Goal: Transaction & Acquisition: Purchase product/service

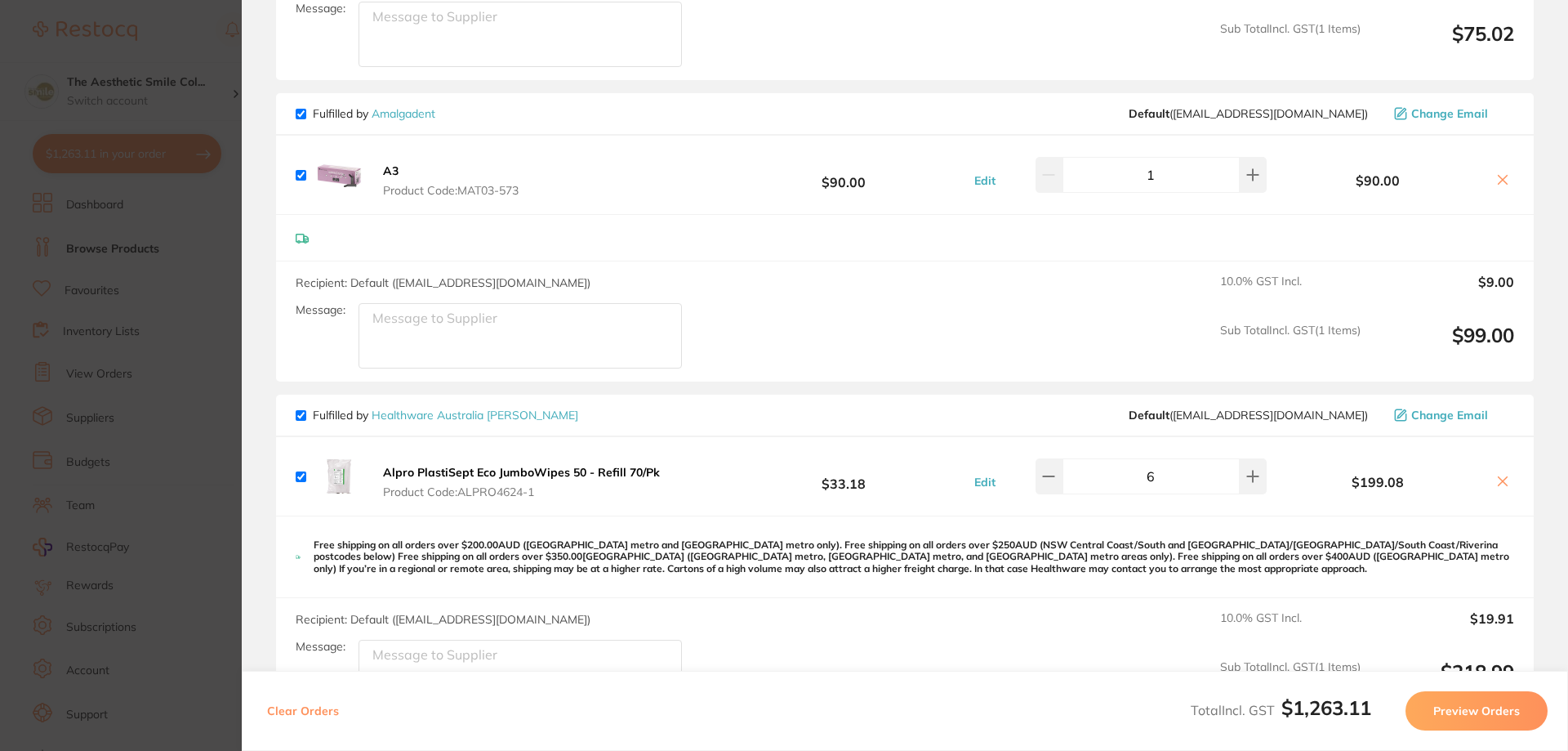
scroll to position [1716, 0]
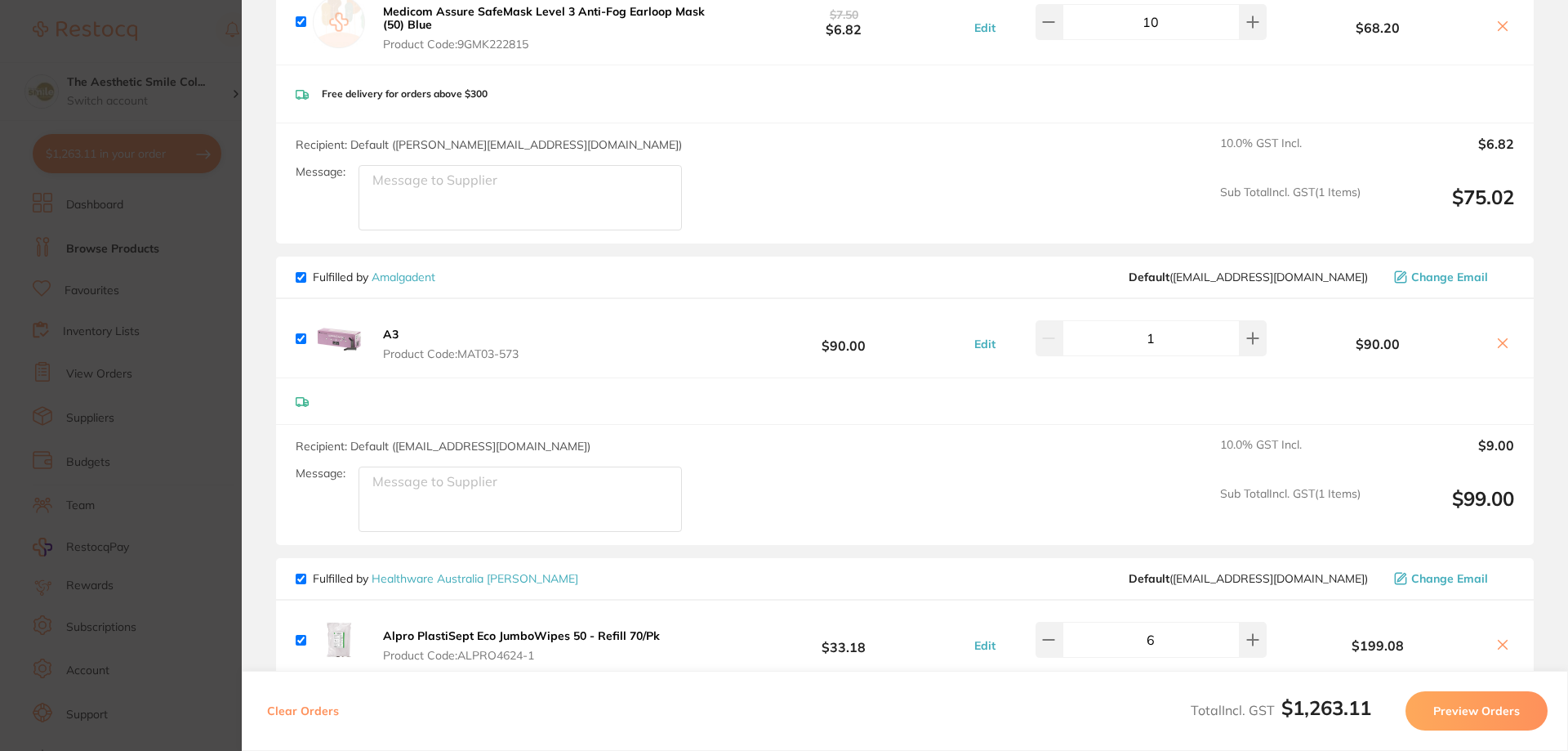
click at [1501, 343] on button at bounding box center [1503, 344] width 23 height 18
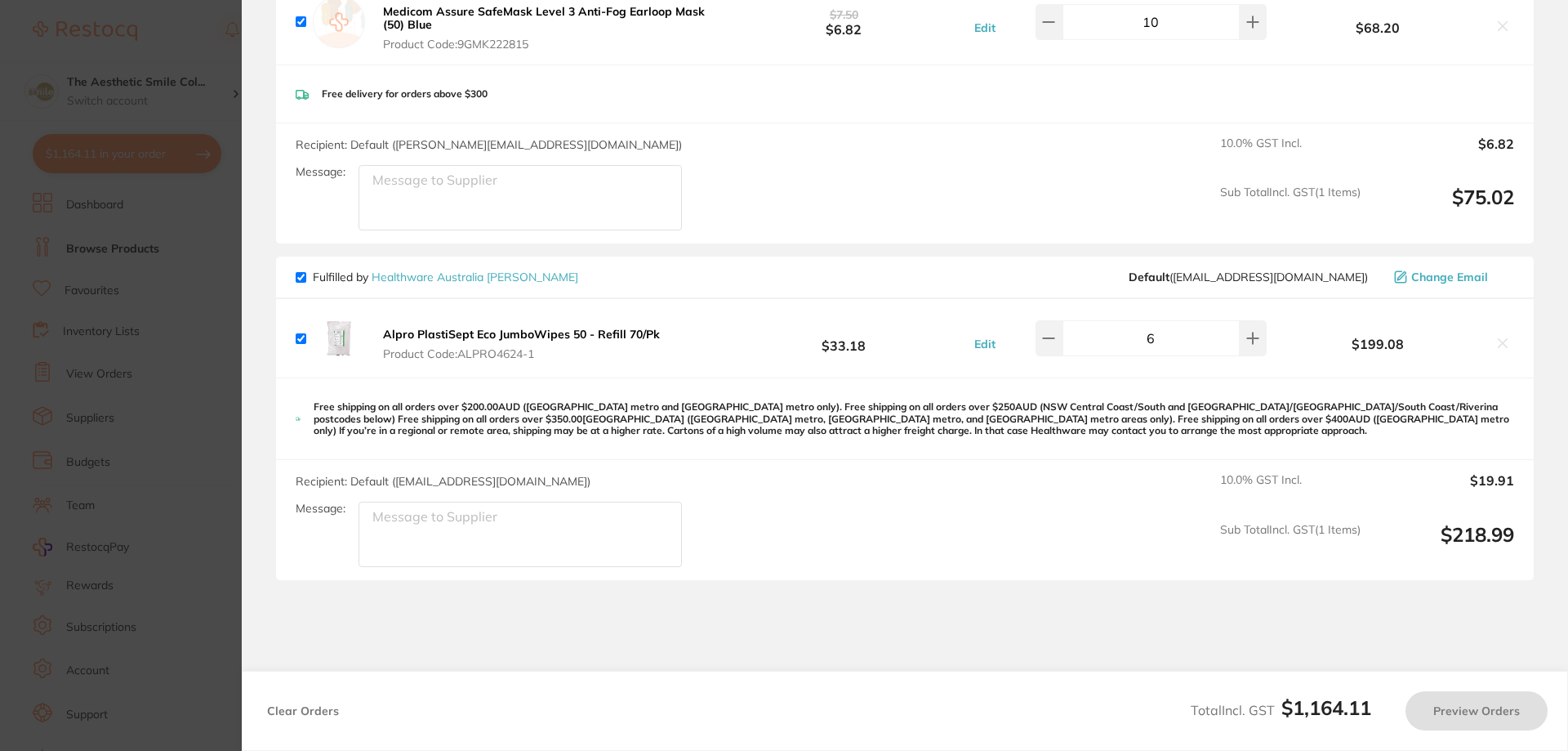
checkbox input "true"
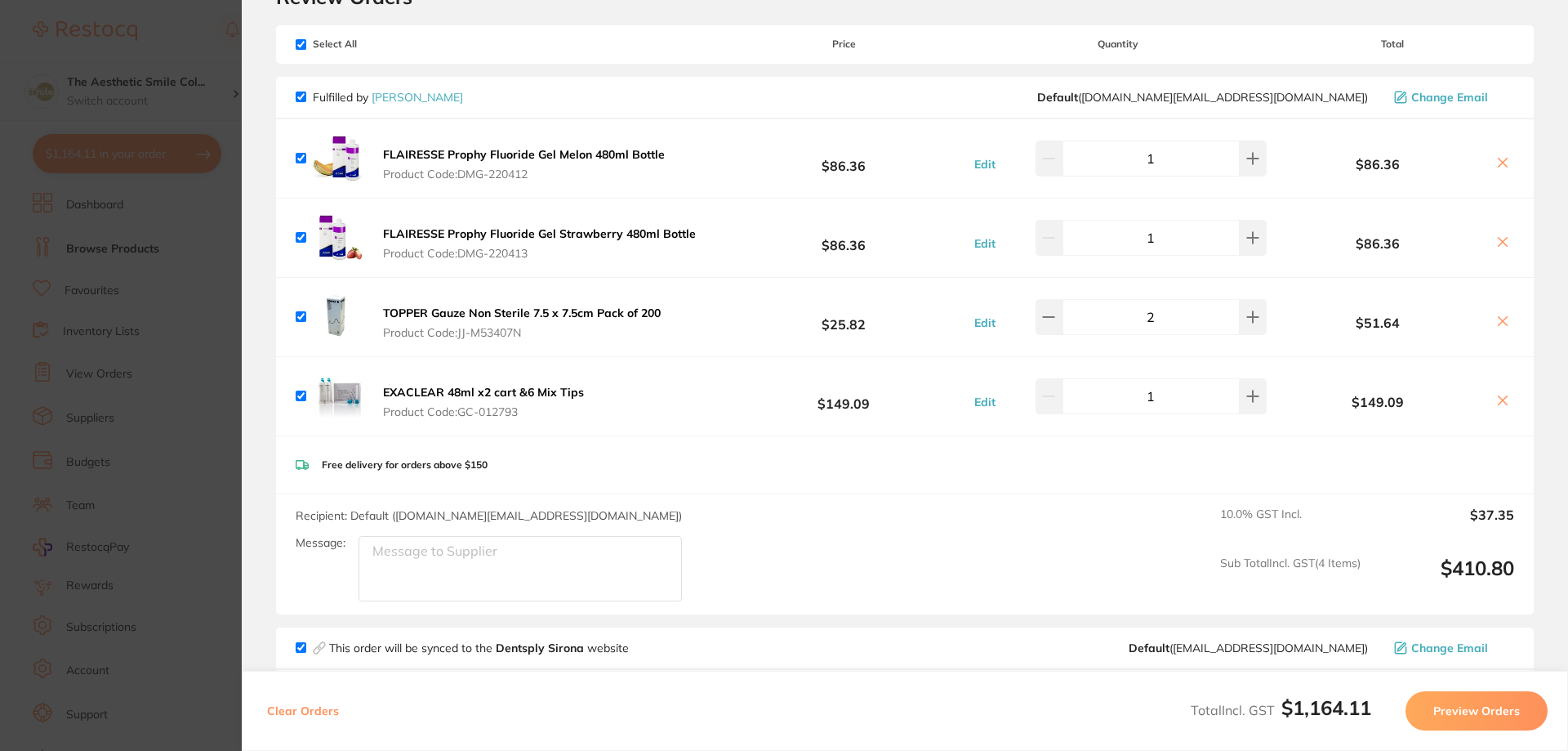
scroll to position [0, 0]
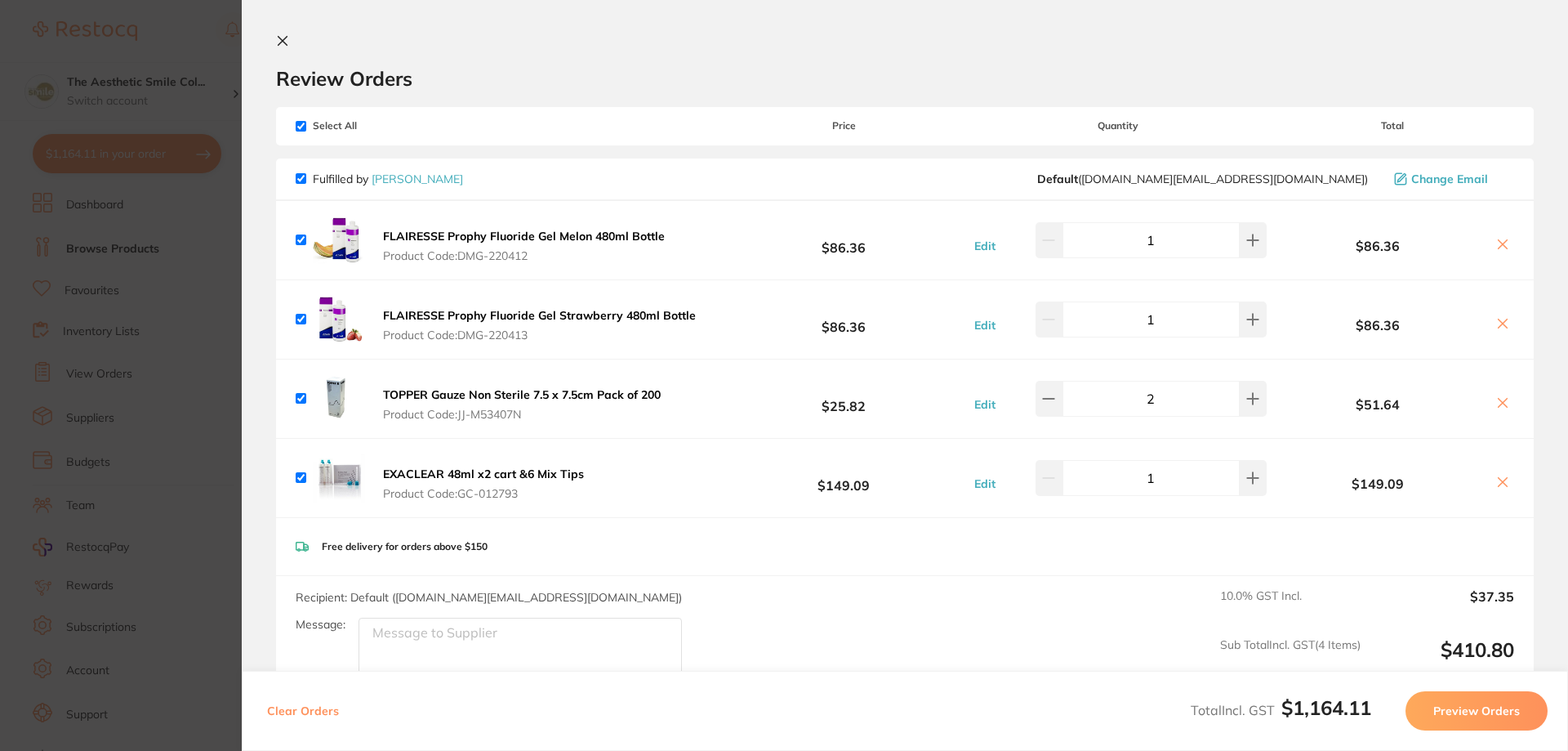
click at [201, 210] on section "Update RRP Set your pre negotiated price for this item. Item Agreed RRP (excl. …" at bounding box center [784, 375] width 1568 height 751
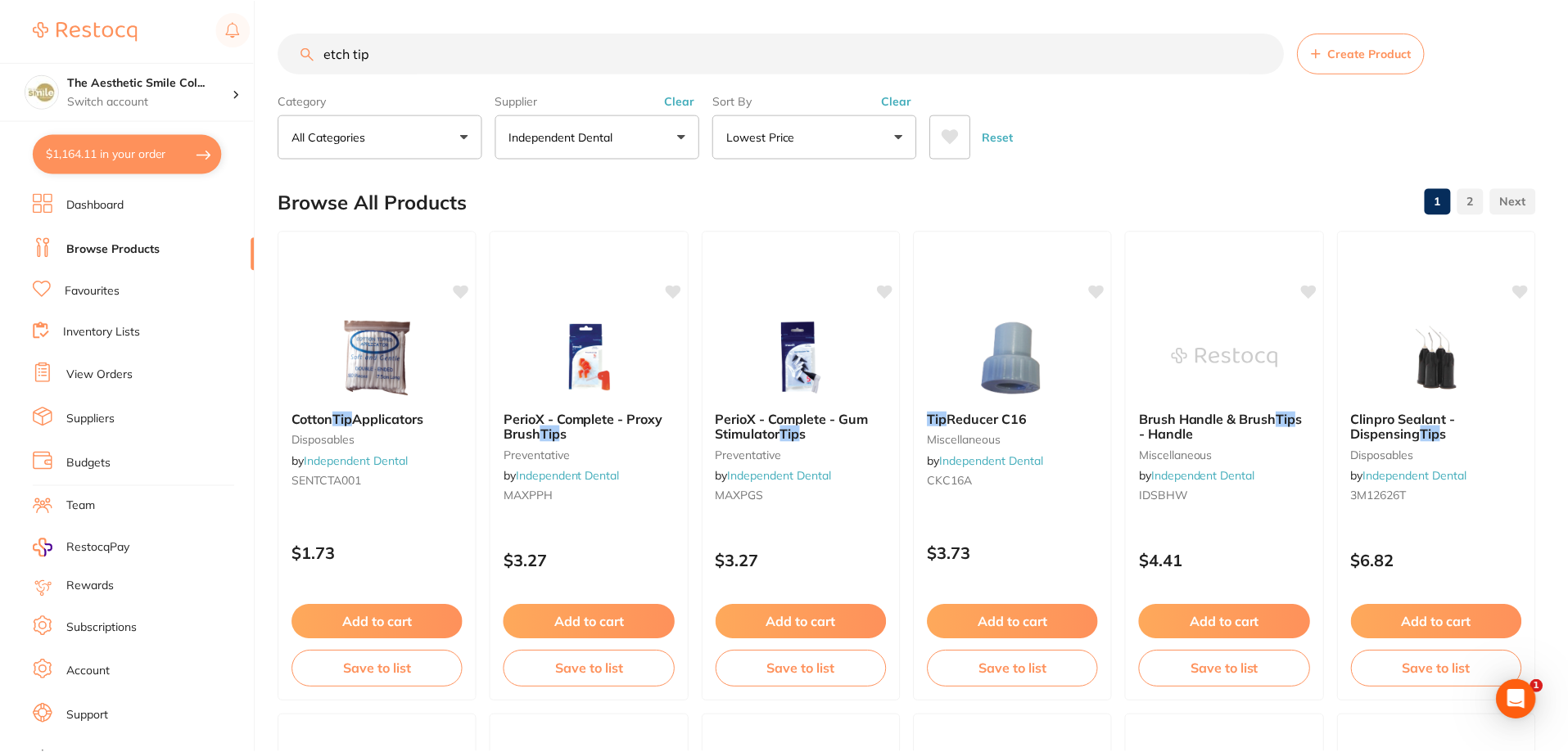
scroll to position [82, 0]
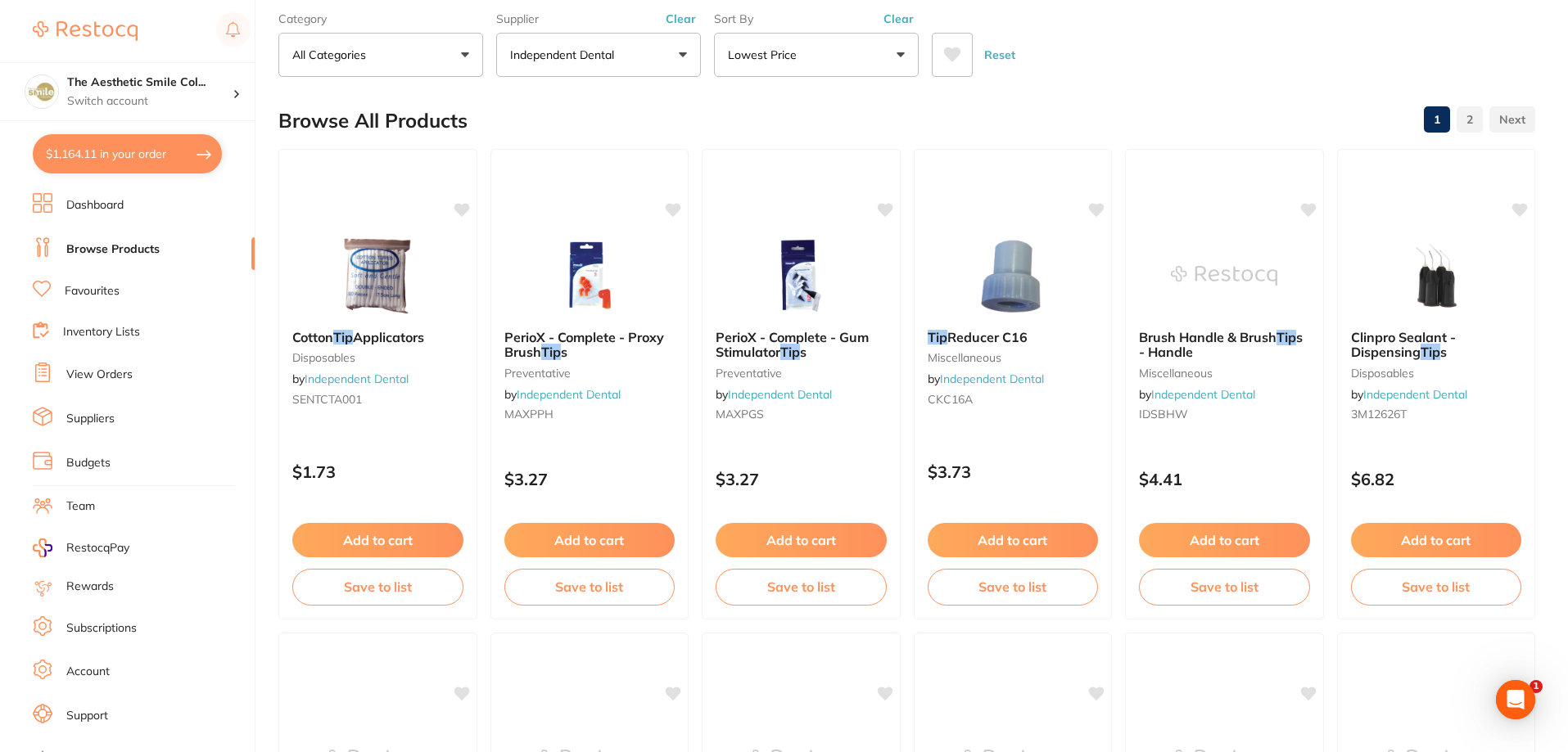
click at [109, 213] on li "Dashboard" at bounding box center [143, 205] width 222 height 25
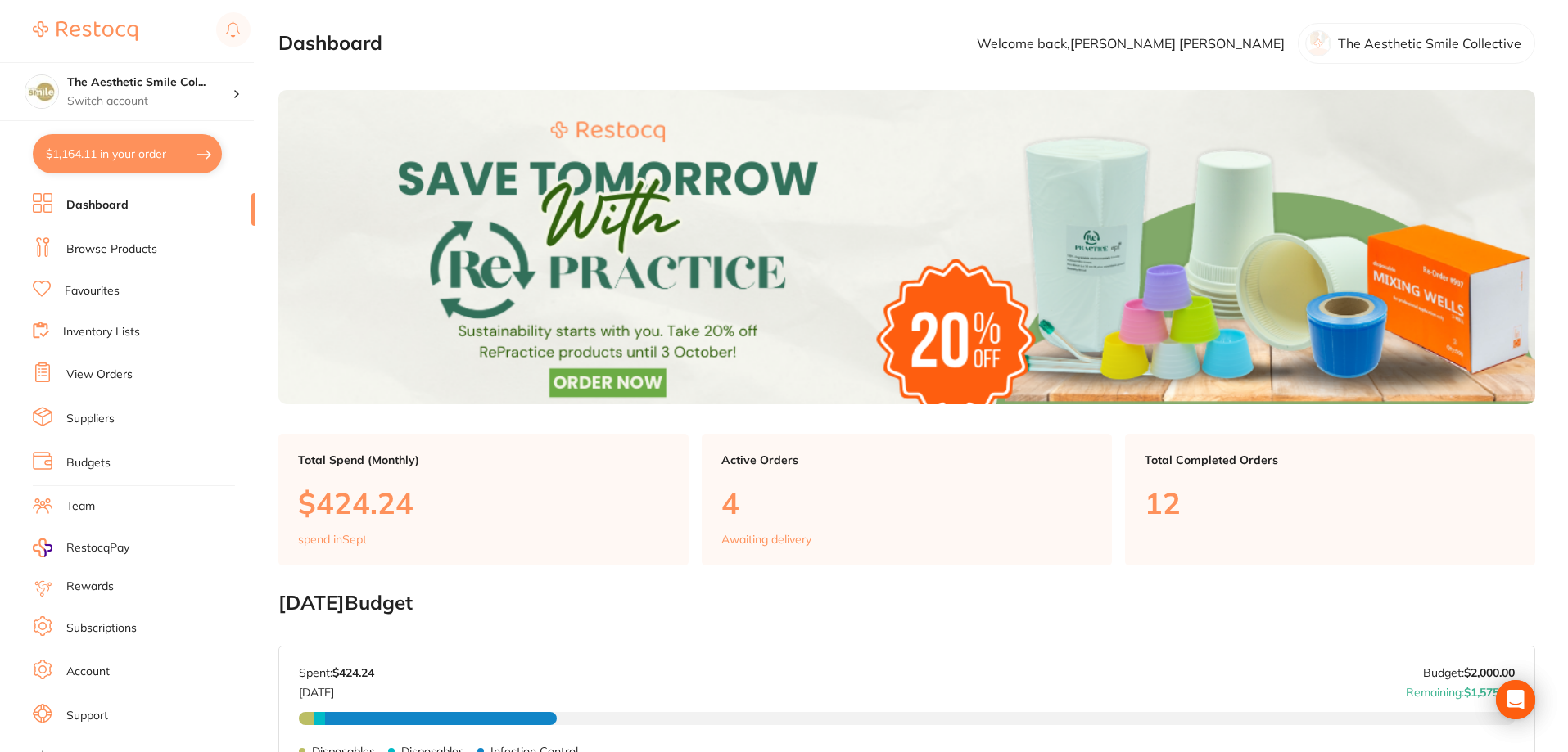
click at [115, 248] on link "Browse Products" at bounding box center [112, 249] width 91 height 17
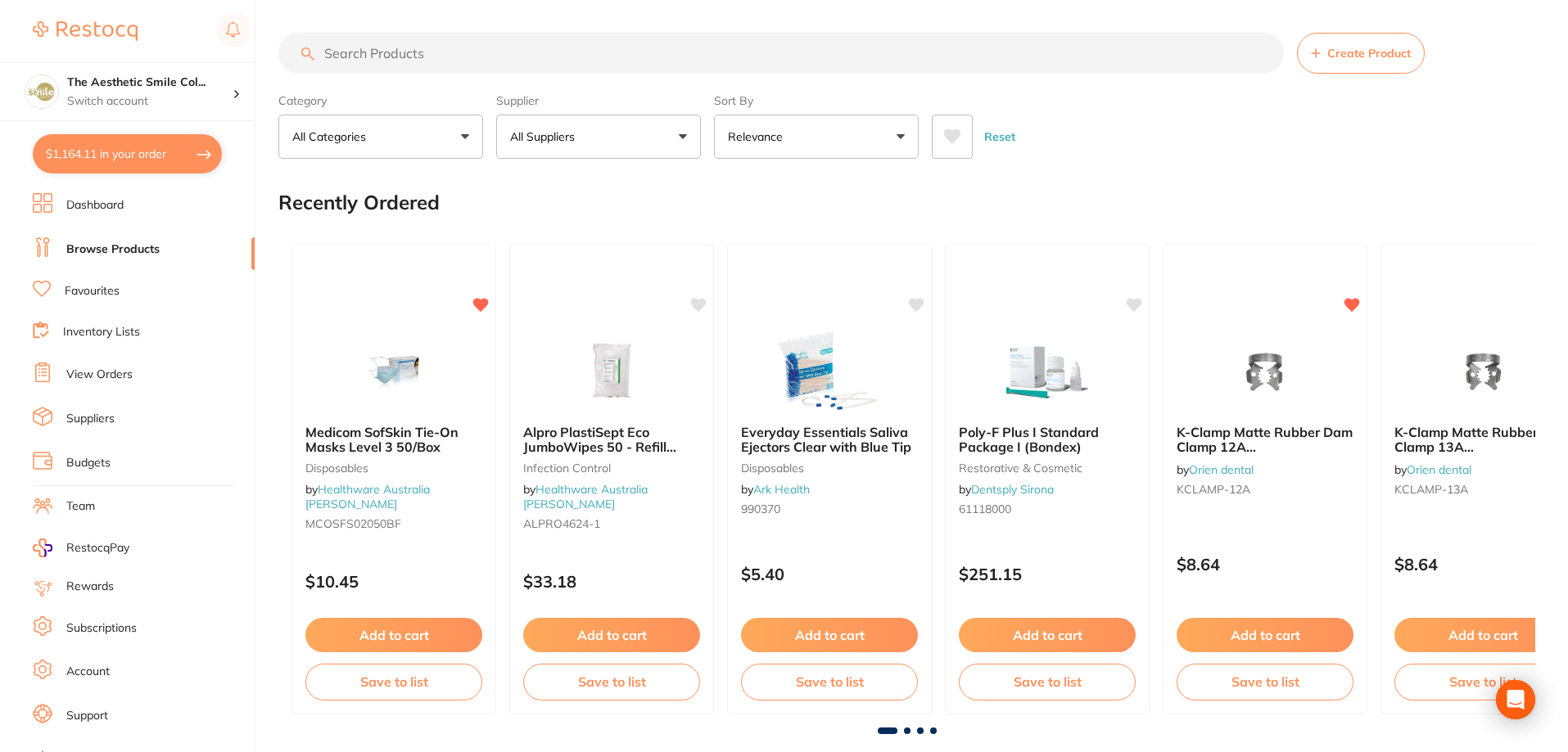
click at [381, 60] on input "search" at bounding box center [780, 53] width 1005 height 41
click at [358, 42] on input "search" at bounding box center [780, 53] width 1005 height 41
type input "d"
type input "j"
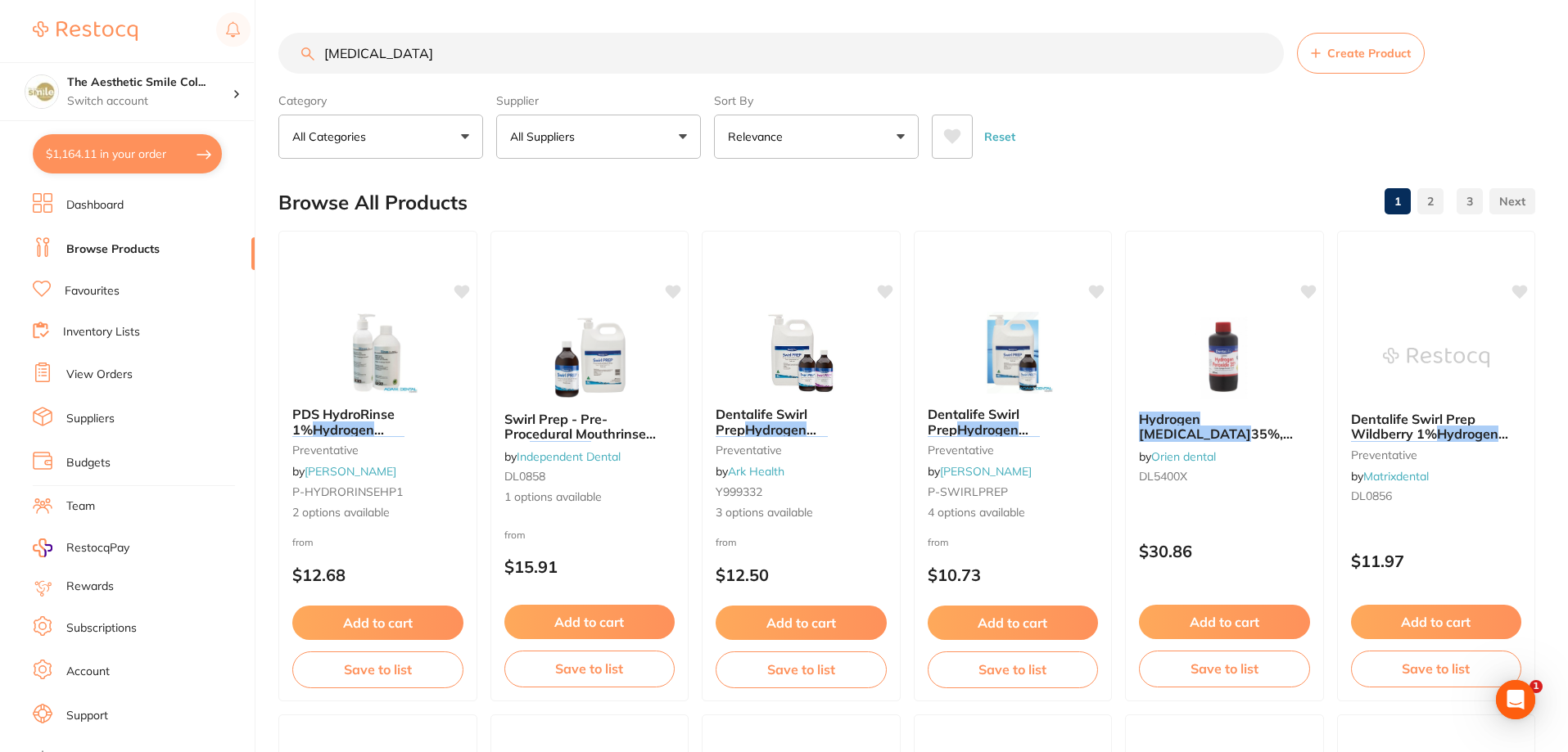
drag, startPoint x: 1253, startPoint y: 627, endPoint x: 905, endPoint y: 746, distance: 367.8
click at [869, 132] on button "Relevance" at bounding box center [816, 137] width 205 height 44
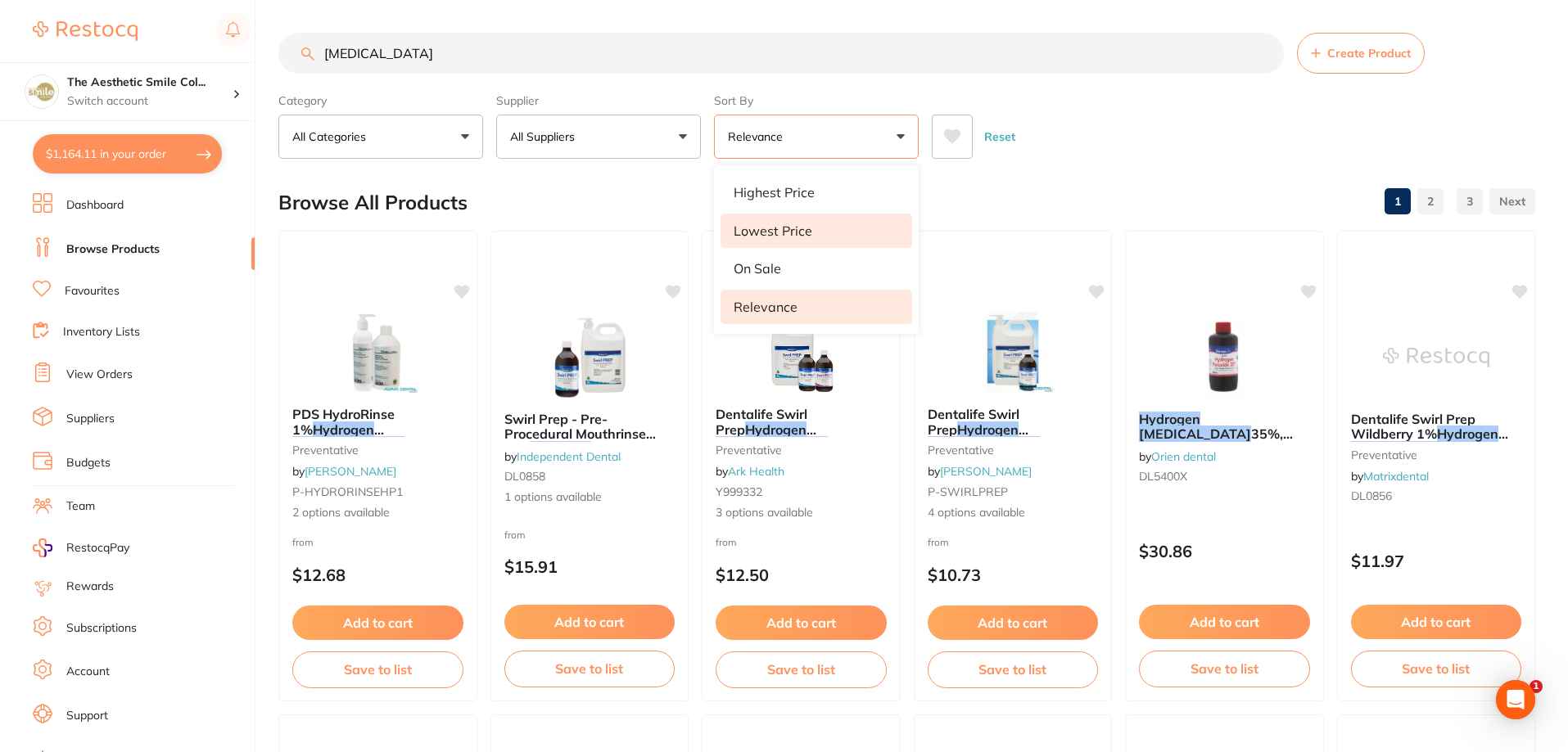
click at [814, 235] on li "Lowest Price" at bounding box center [816, 230] width 191 height 34
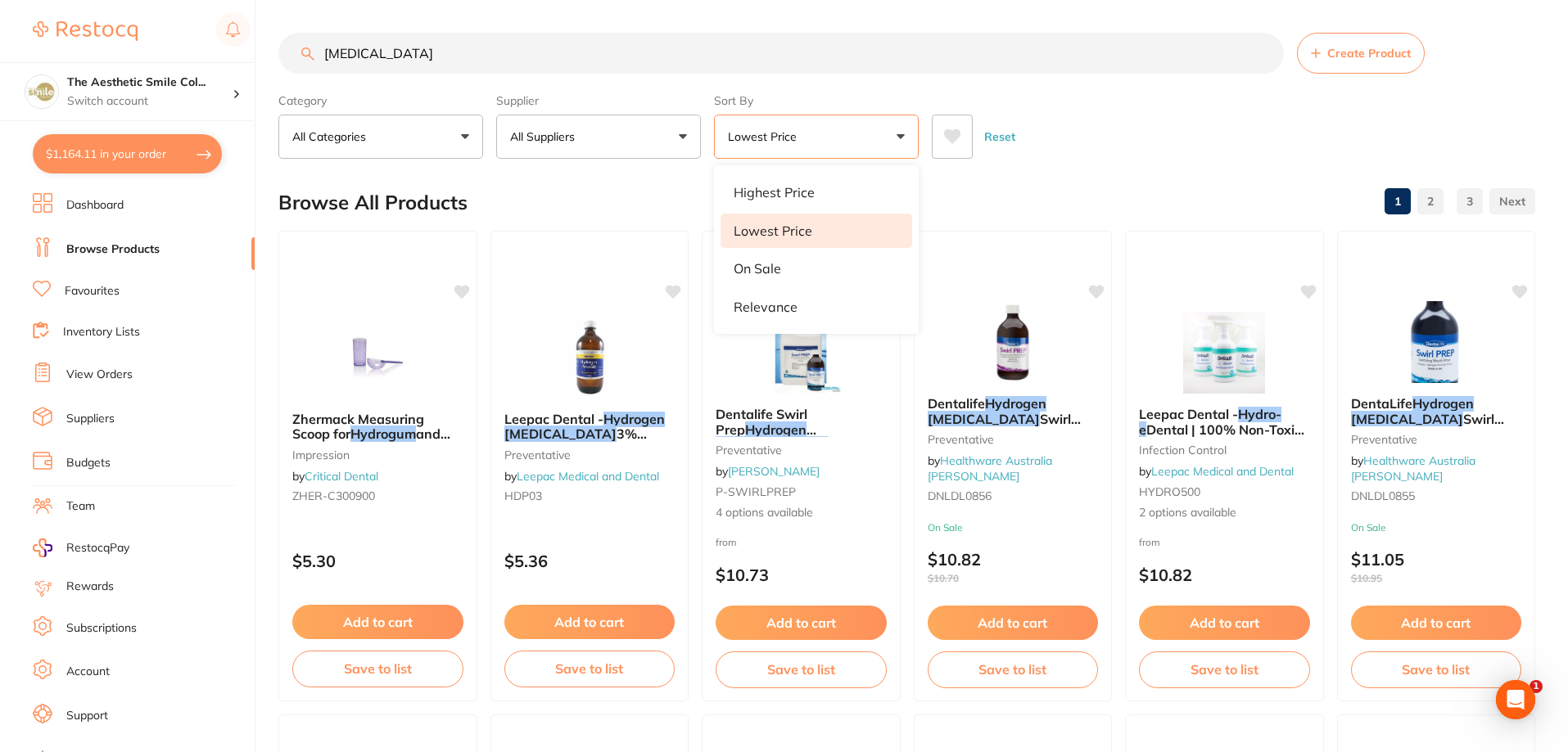
click at [548, 54] on input "[MEDICAL_DATA]" at bounding box center [780, 53] width 1005 height 41
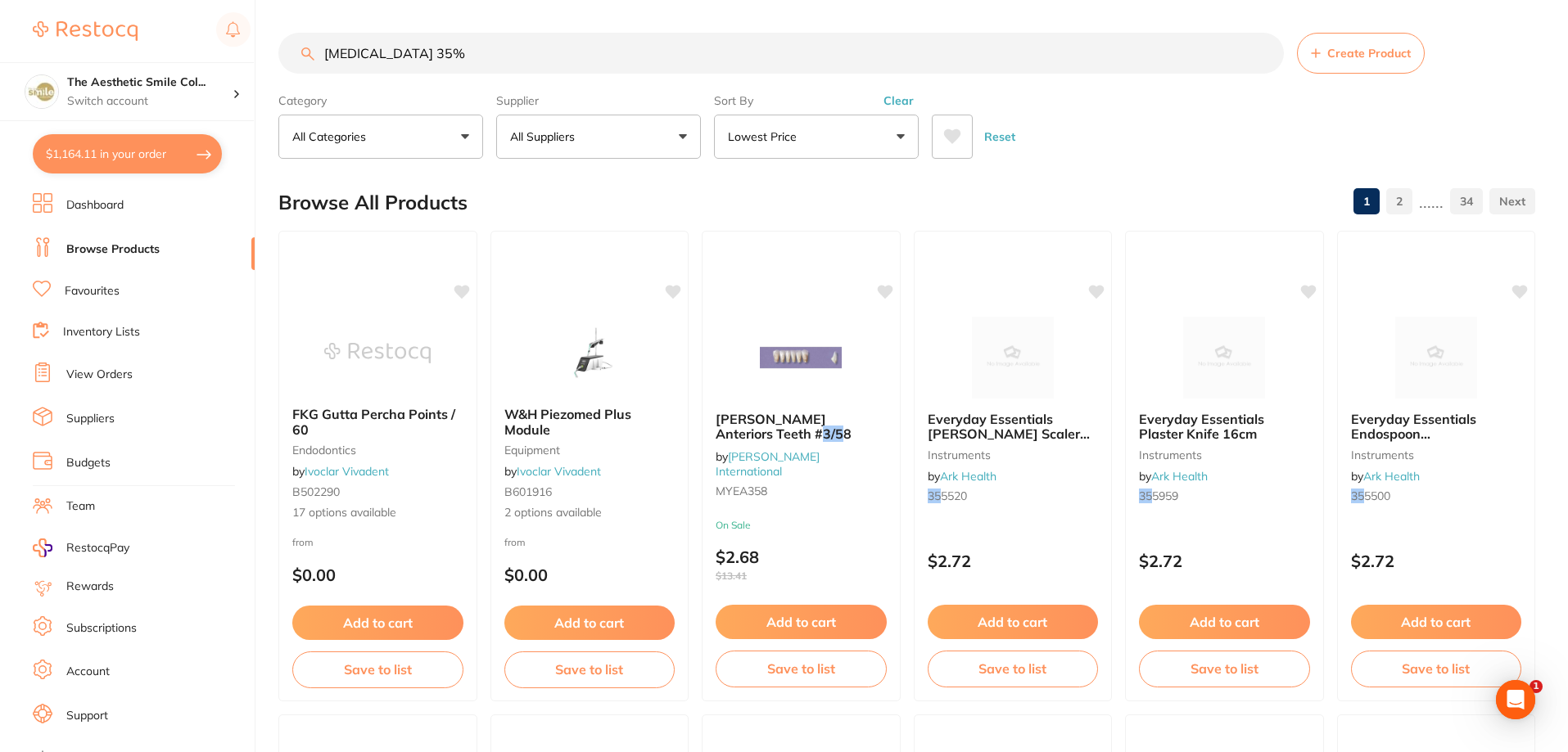
click at [532, 47] on input "[MEDICAL_DATA] 35%" at bounding box center [780, 53] width 1005 height 41
drag, startPoint x: 507, startPoint y: 52, endPoint x: 440, endPoint y: 47, distance: 67.2
click at [440, 47] on input "[MEDICAL_DATA] 35%" at bounding box center [780, 53] width 1005 height 41
type input "[MEDICAL_DATA]"
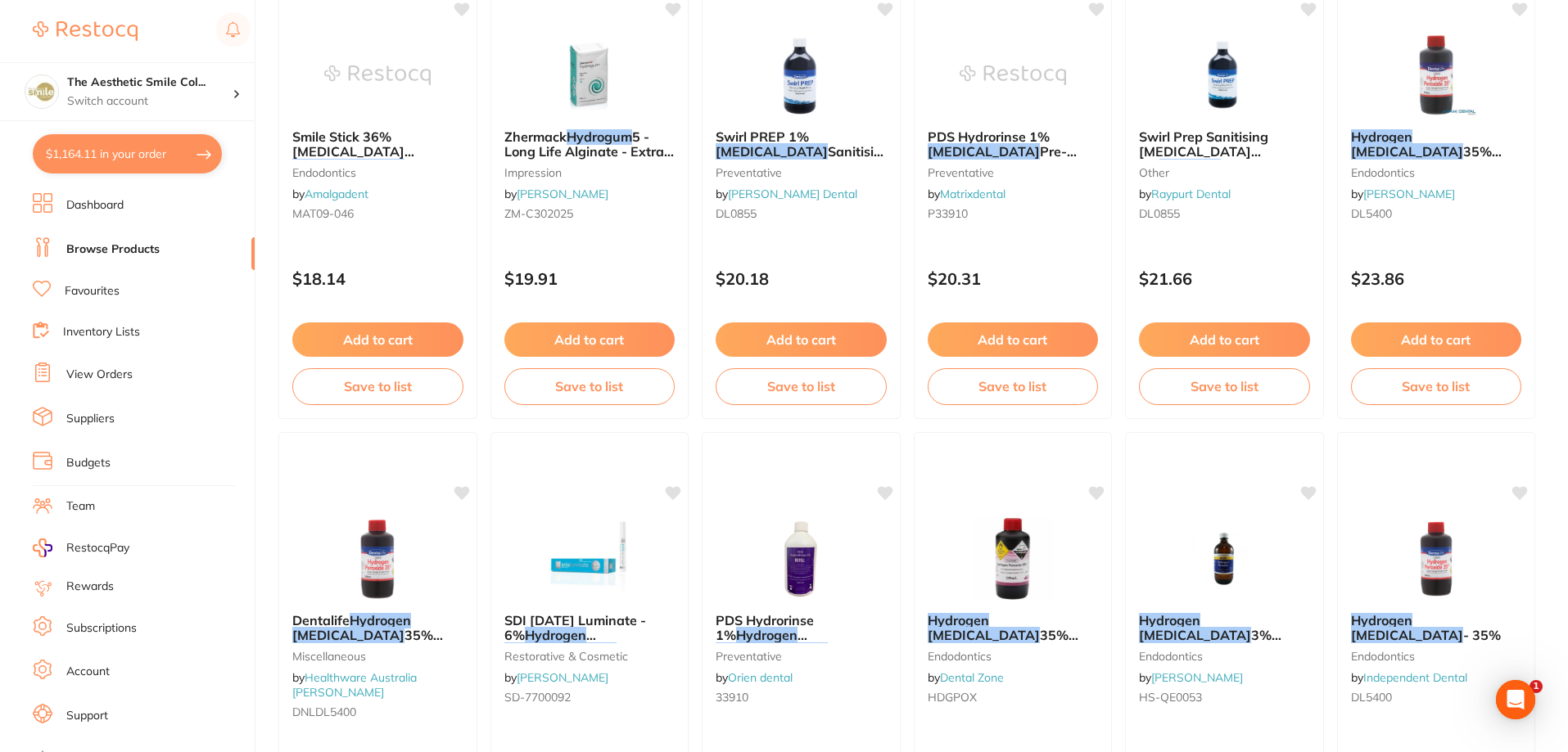
scroll to position [2864, 0]
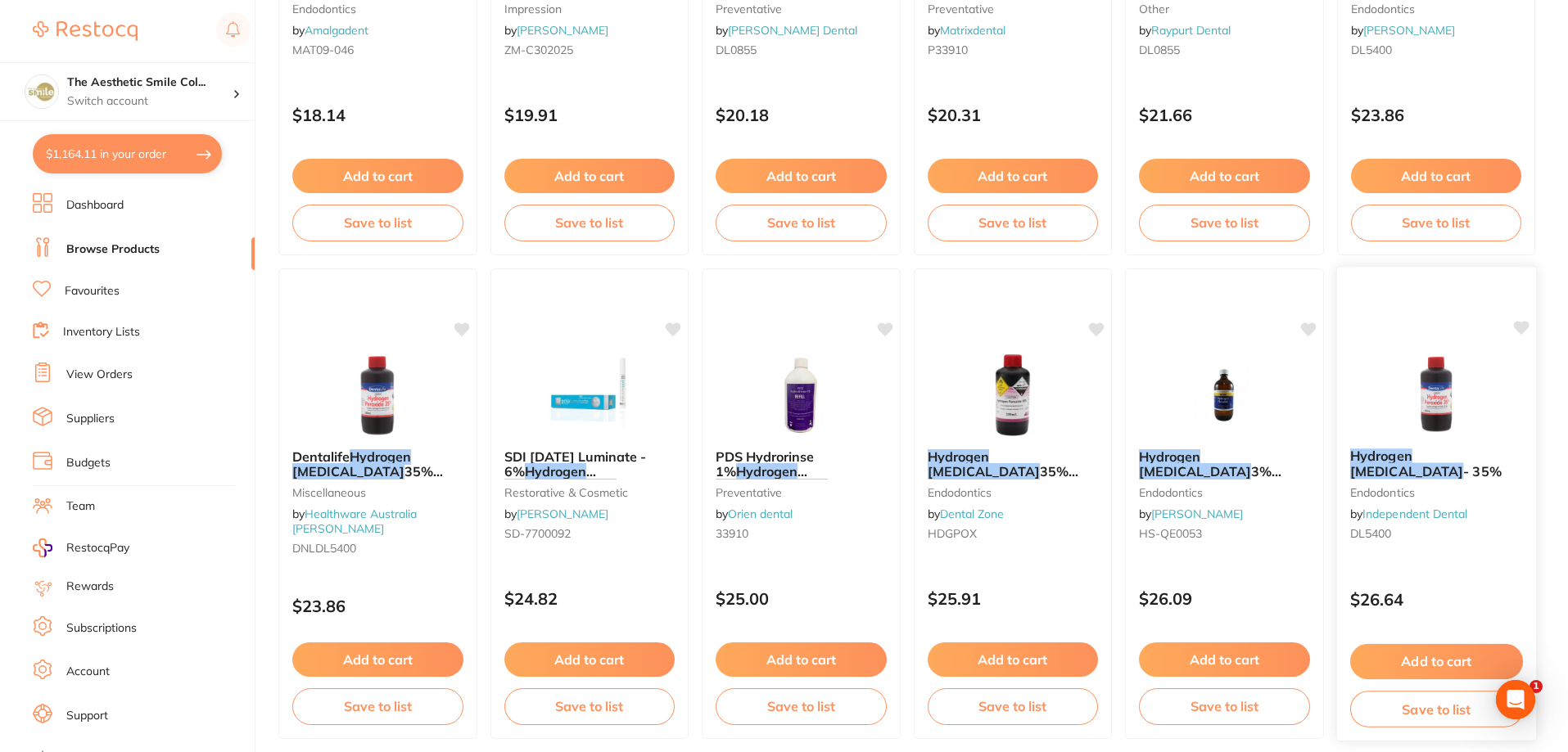
click at [1428, 506] on link "Independent Dental" at bounding box center [1414, 513] width 104 height 15
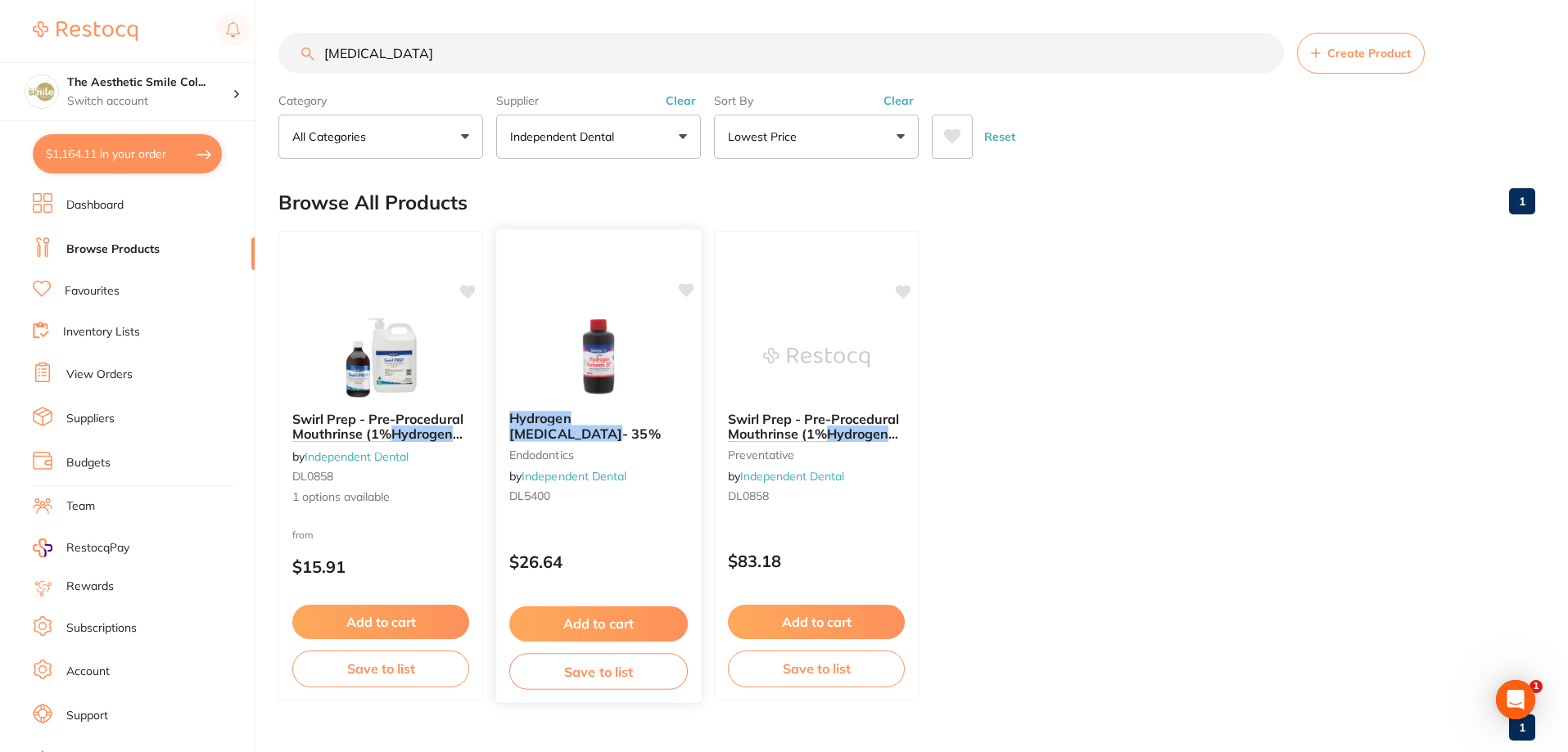
click at [593, 620] on button "Add to cart" at bounding box center [598, 624] width 178 height 35
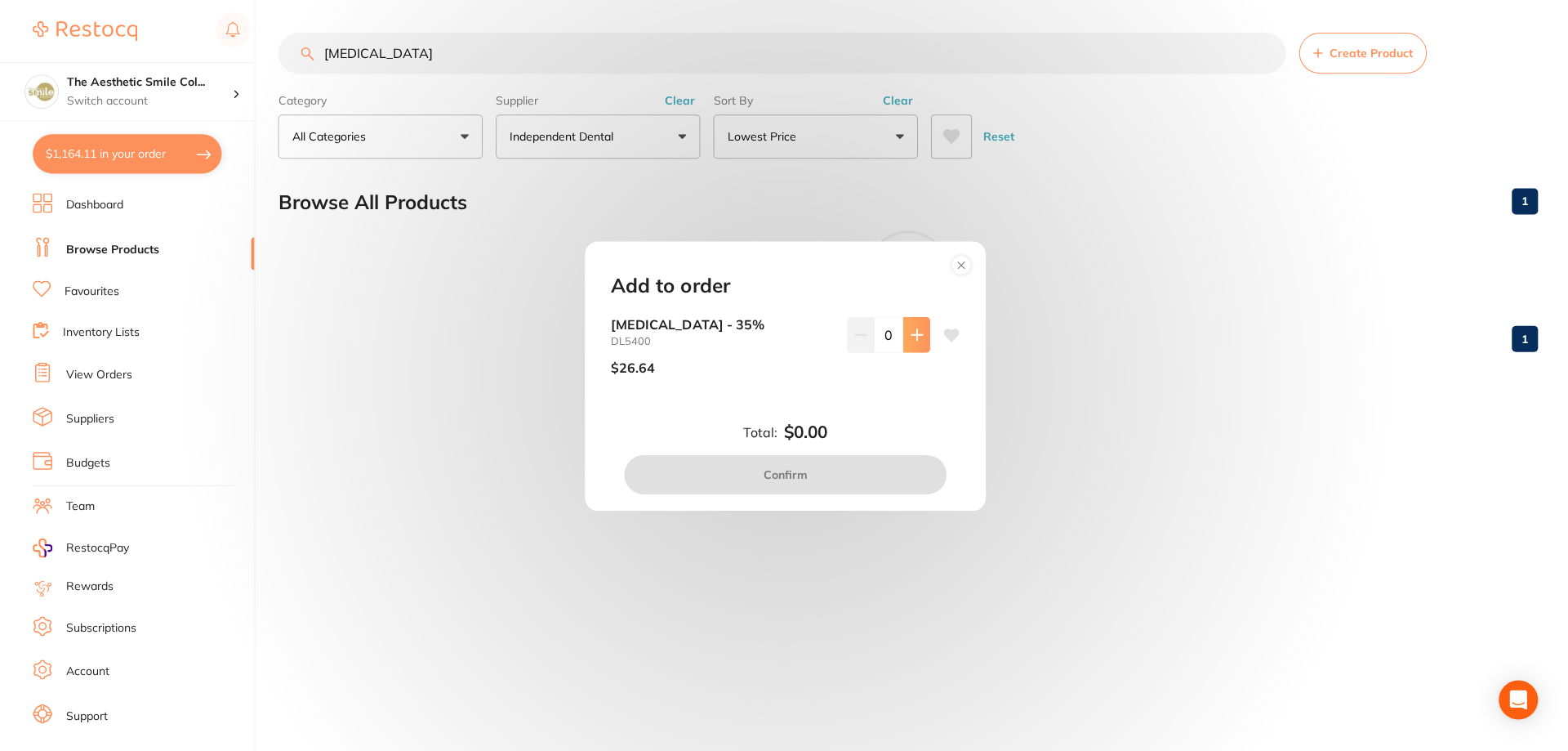
click at [914, 340] on icon at bounding box center [915, 334] width 13 height 13
type input "1"
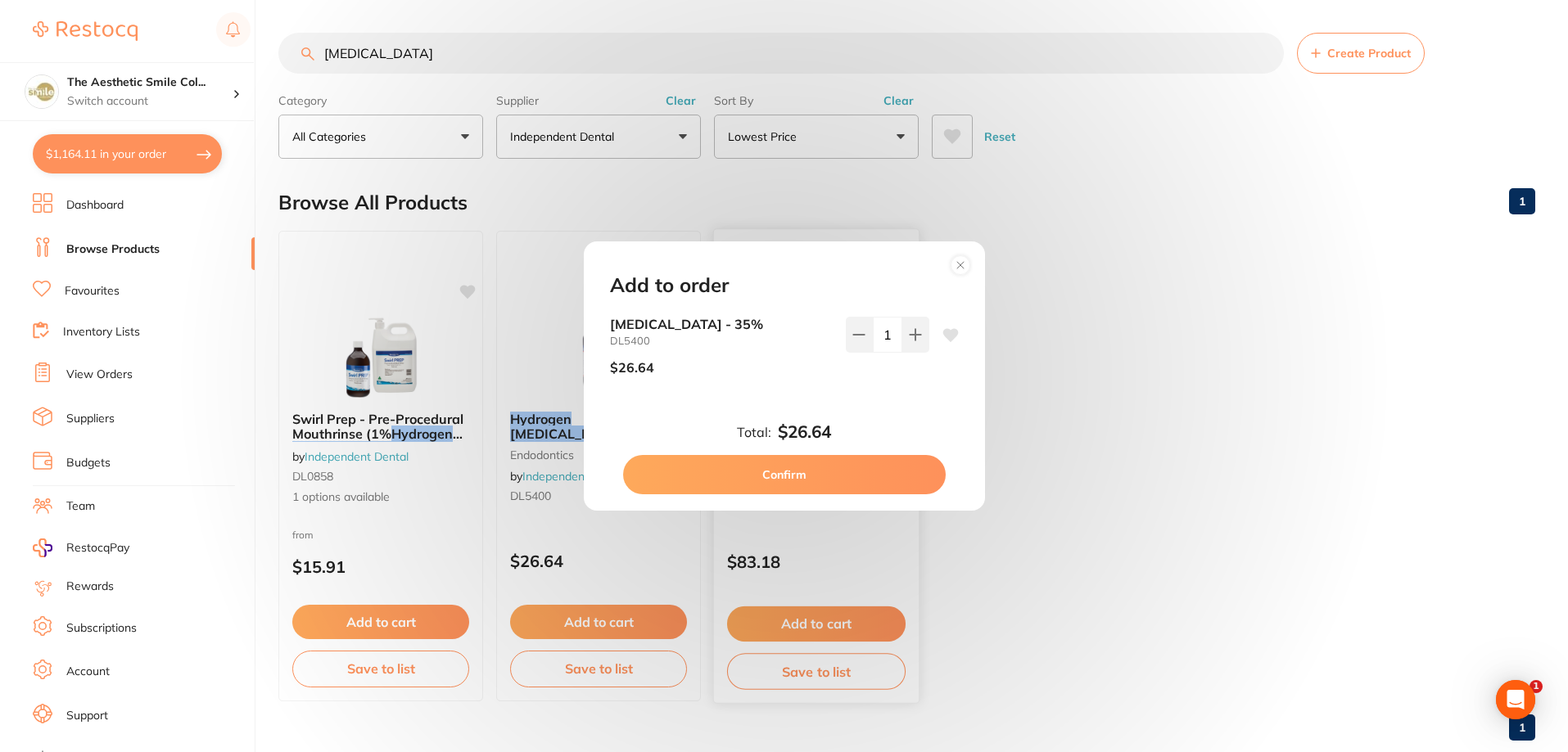
drag, startPoint x: 829, startPoint y: 489, endPoint x: 821, endPoint y: 502, distance: 15.3
click at [829, 488] on button "Confirm" at bounding box center [784, 474] width 322 height 39
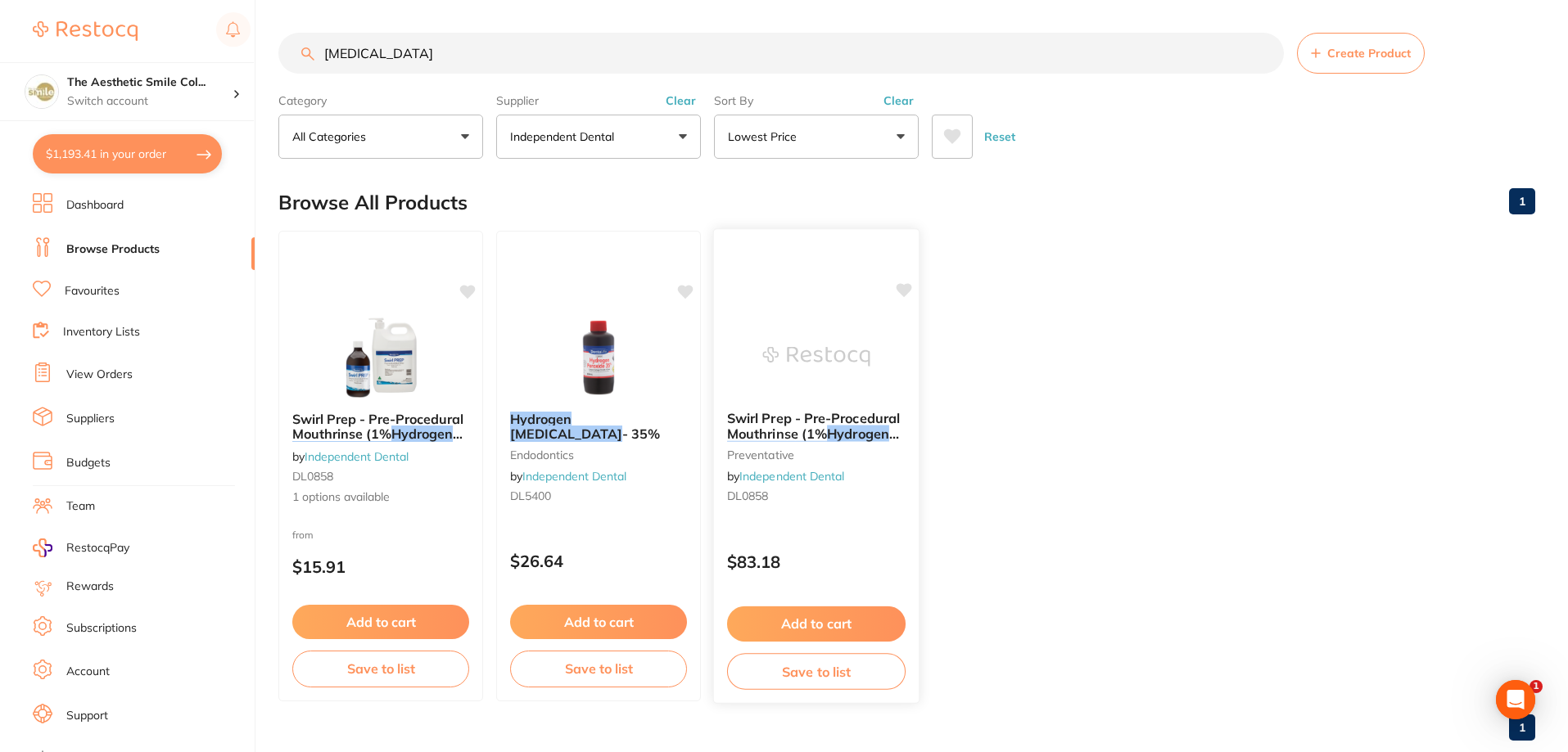
checkbox input "false"
click at [91, 164] on button "$1,193.41 in your order" at bounding box center [126, 154] width 189 height 39
checkbox input "true"
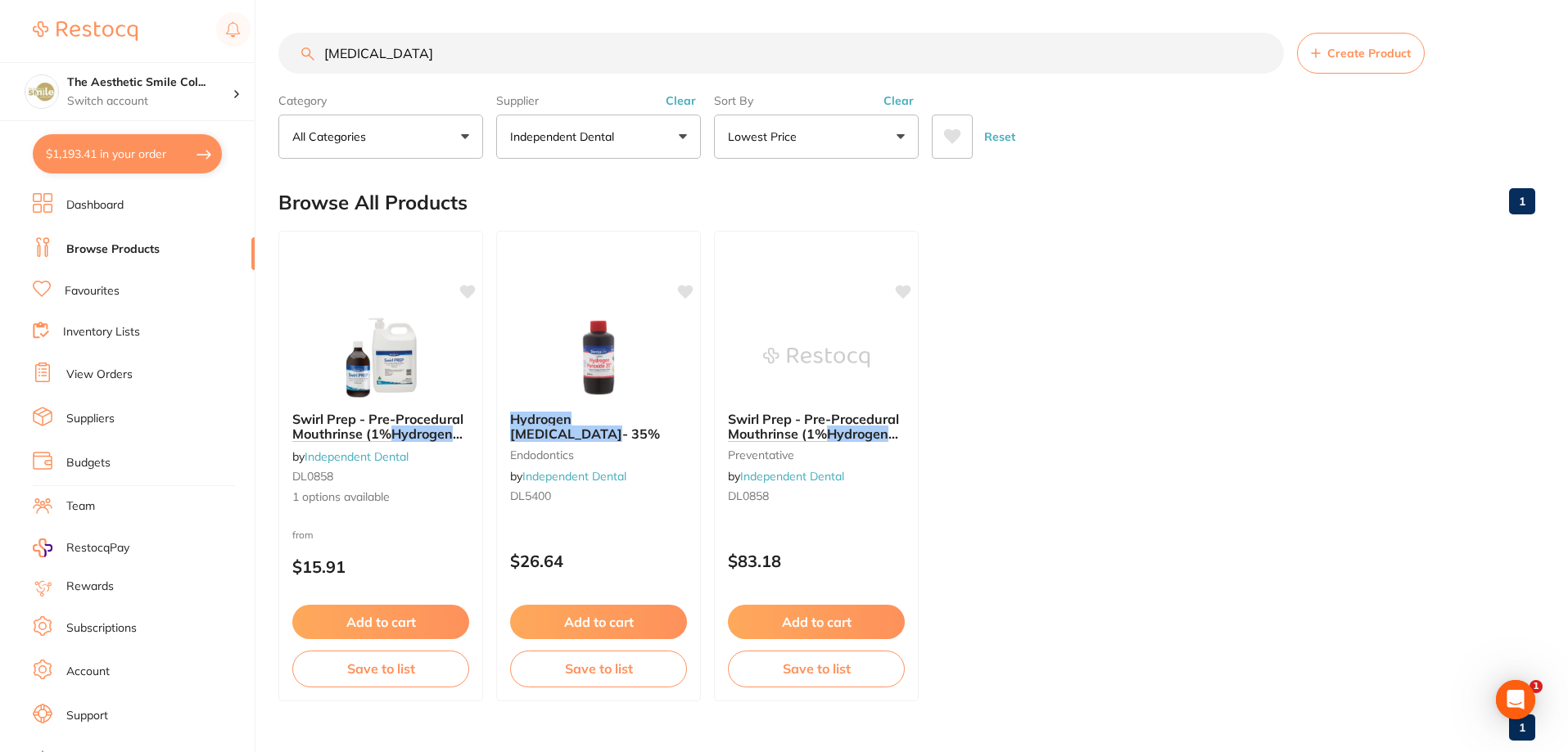
checkbox input "true"
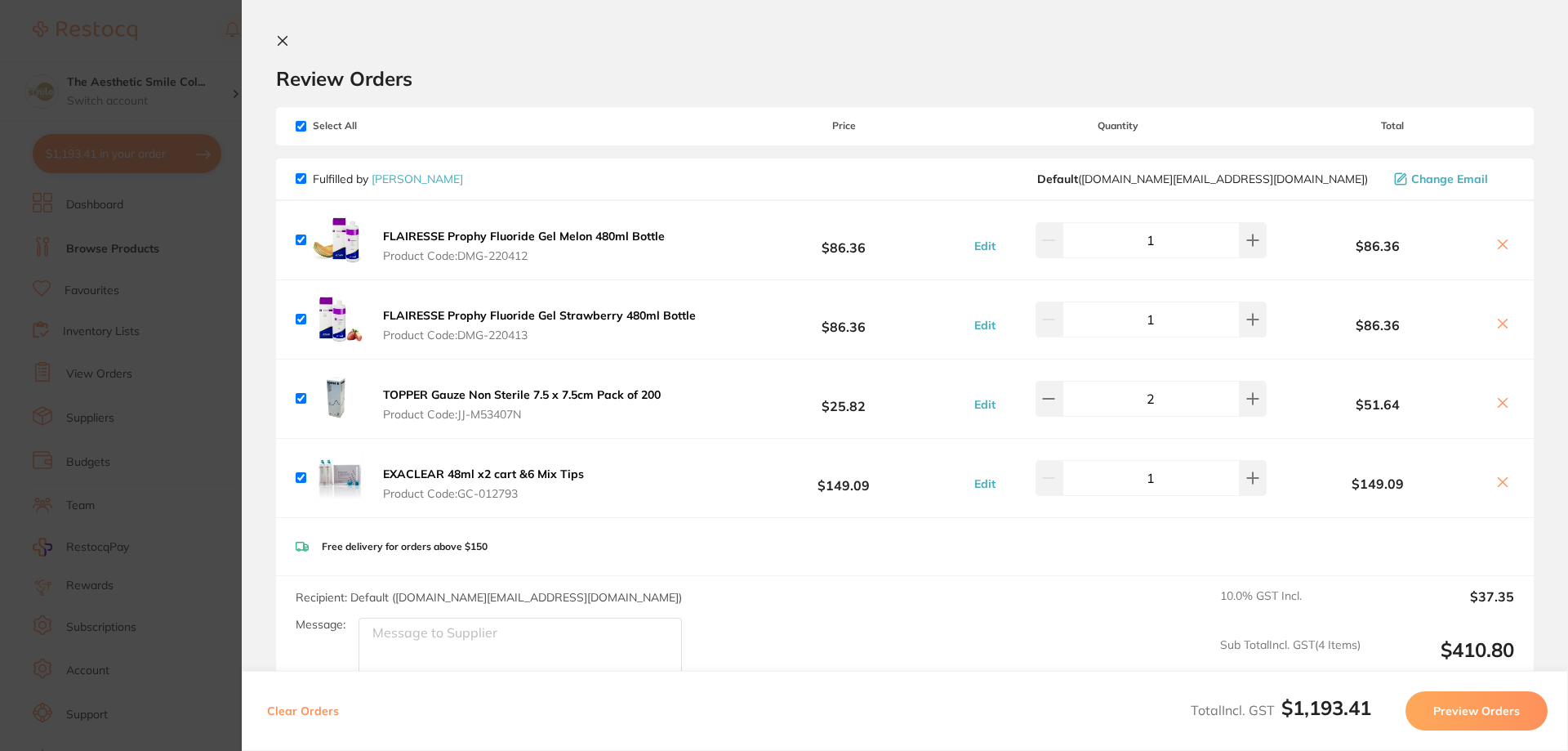
click at [1497, 248] on icon at bounding box center [1502, 244] width 13 height 13
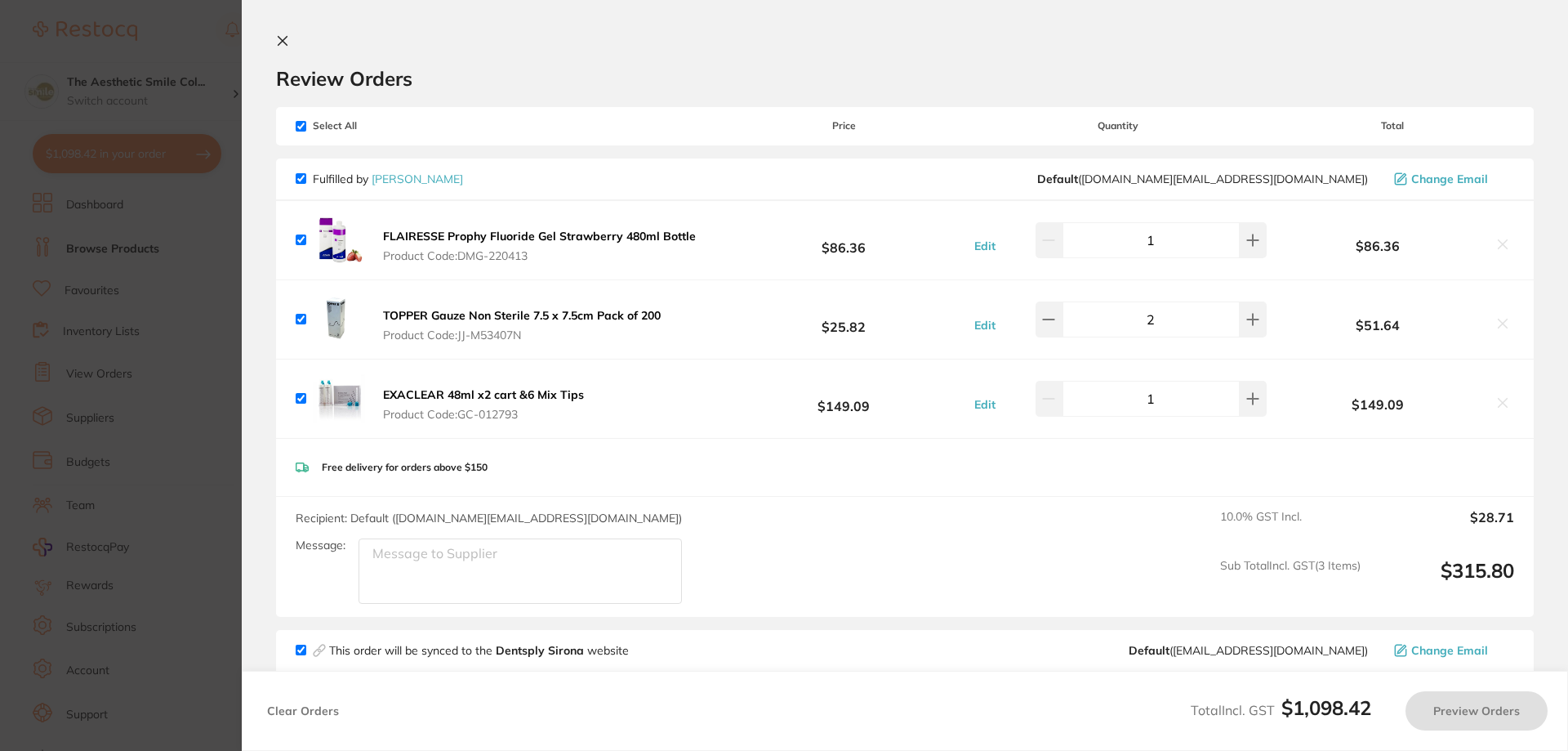
click at [1497, 248] on icon at bounding box center [1502, 244] width 13 height 13
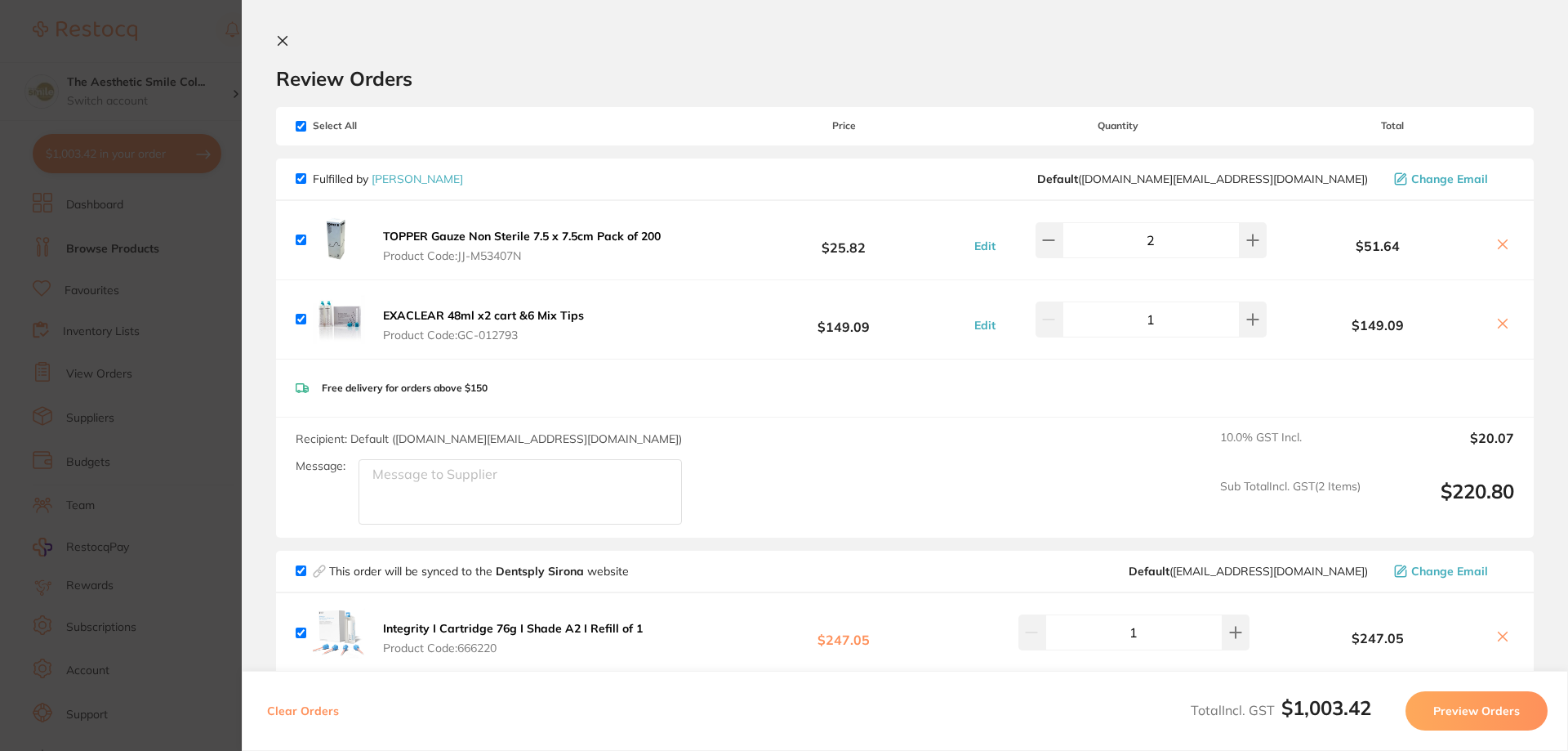
click at [1501, 241] on icon at bounding box center [1502, 244] width 13 height 13
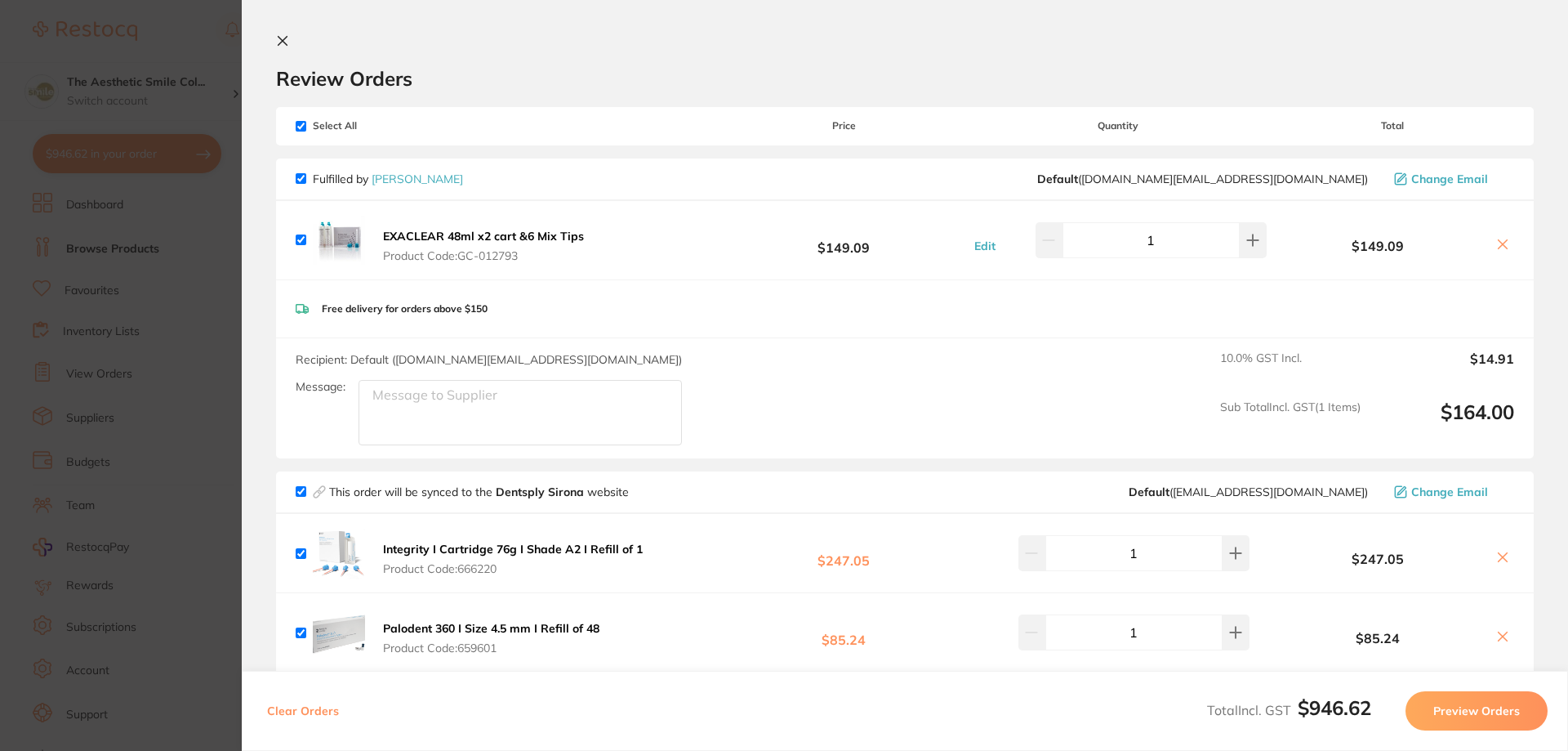
click at [1497, 245] on icon at bounding box center [1502, 244] width 13 height 13
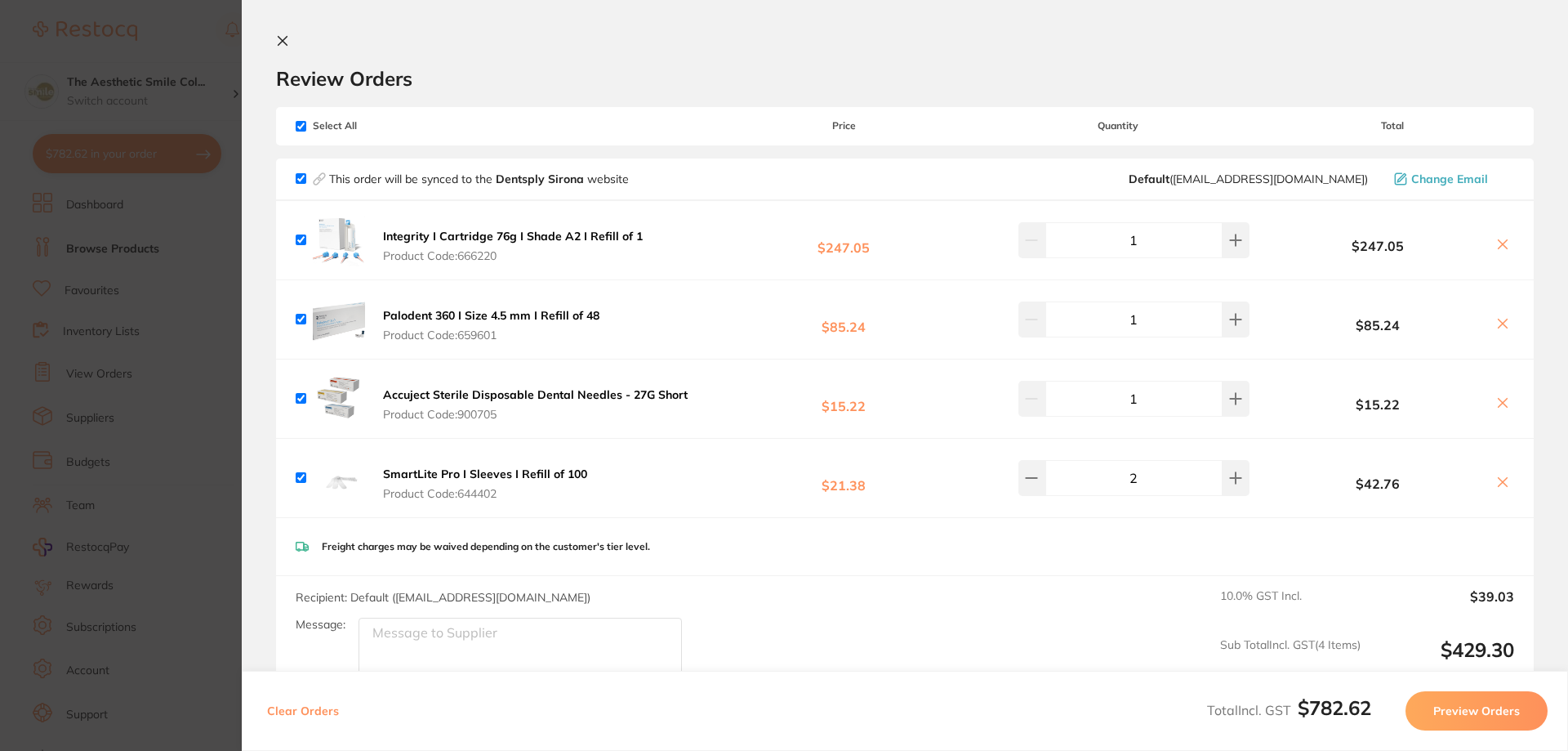
click at [1501, 325] on icon at bounding box center [1502, 323] width 13 height 13
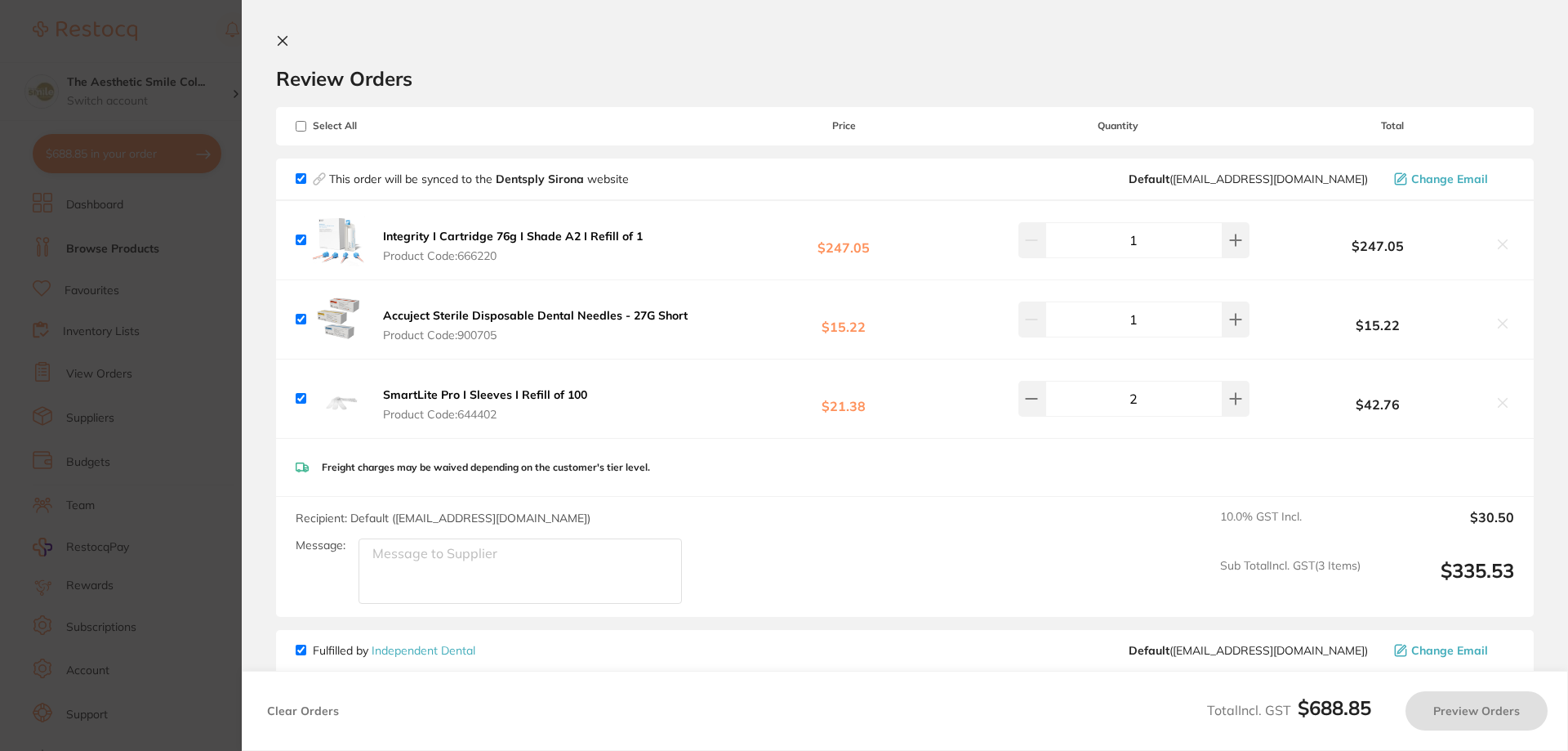
checkbox input "true"
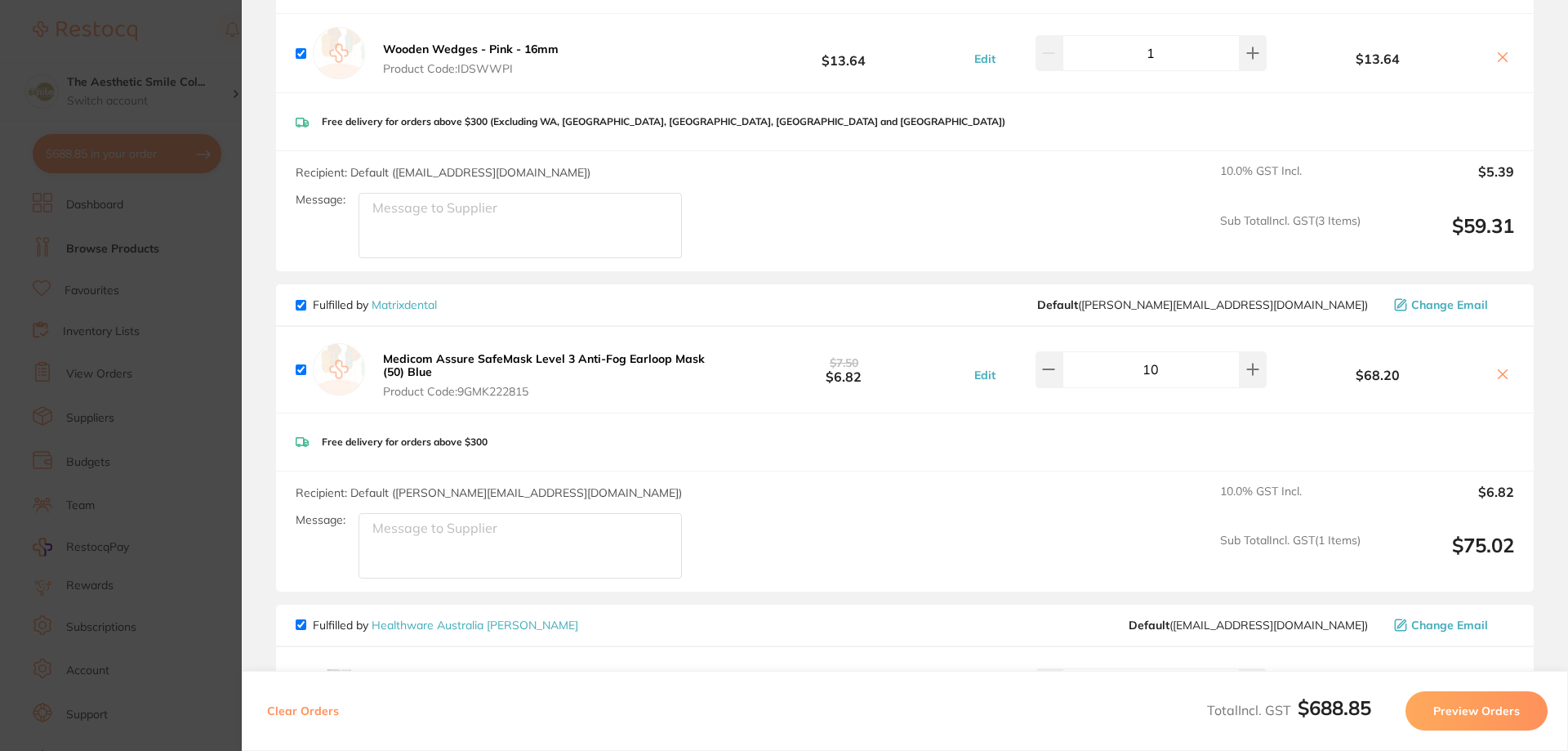
scroll to position [899, 0]
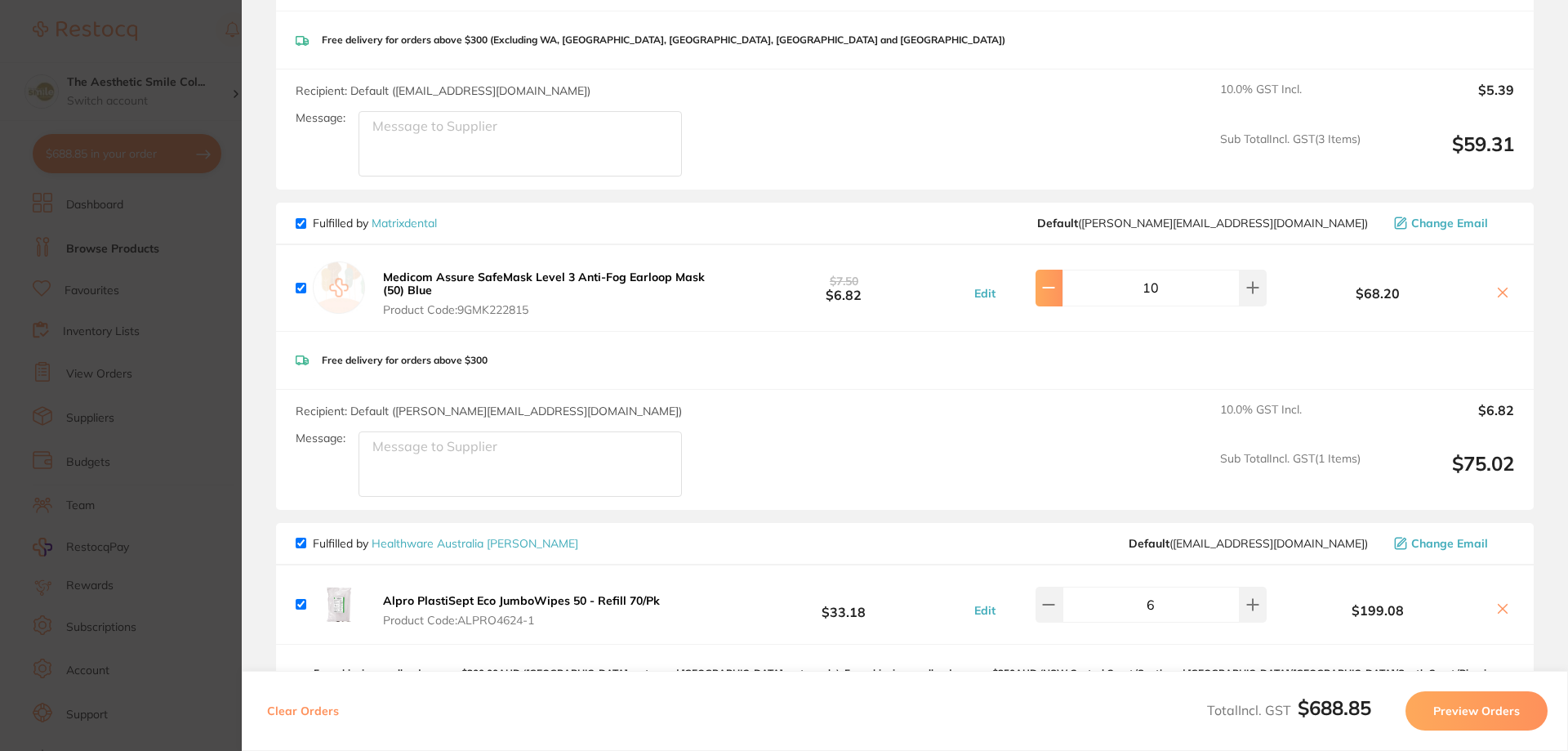
click at [1060, 277] on button at bounding box center [1049, 287] width 27 height 36
click at [1250, 290] on icon at bounding box center [1253, 287] width 13 height 13
type input "10"
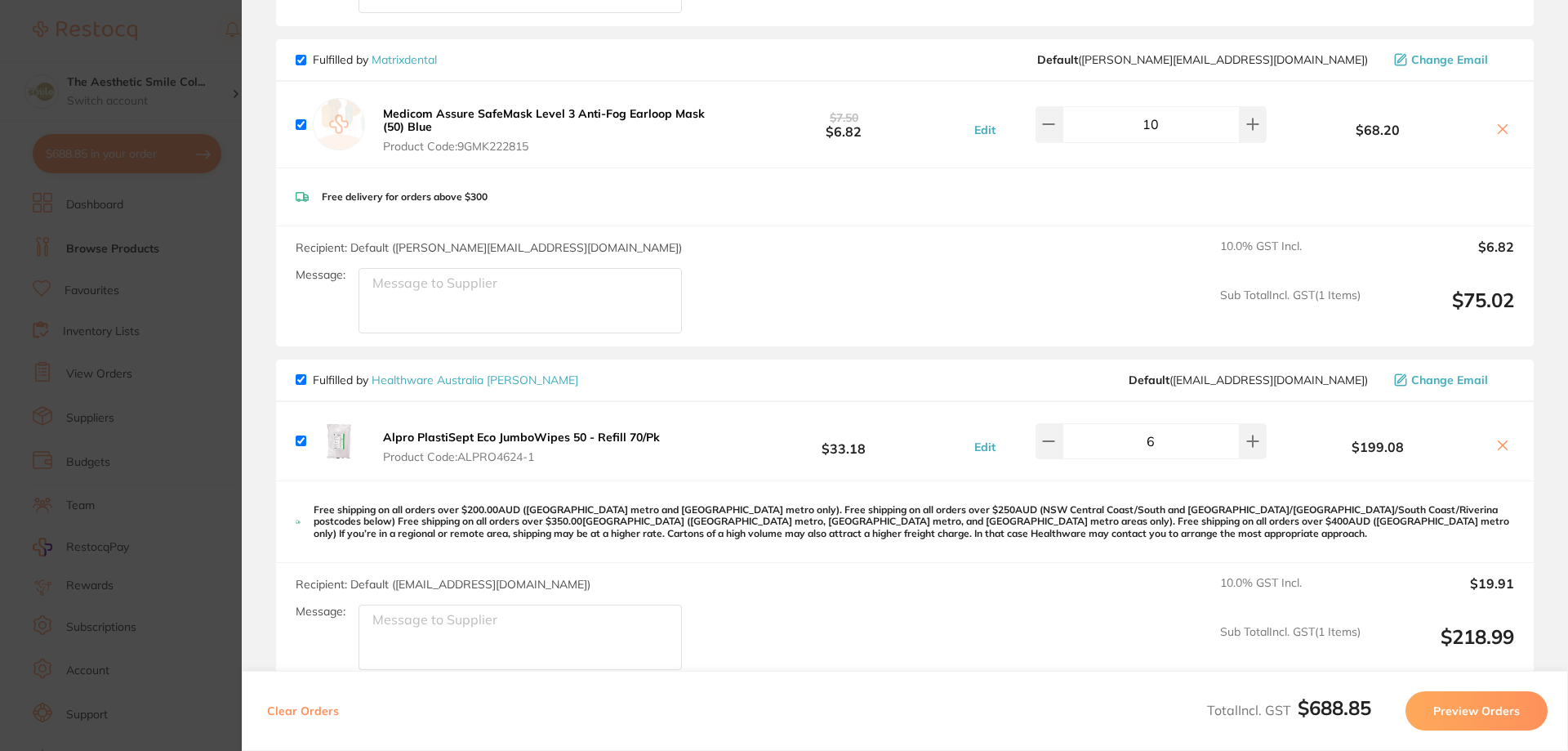
drag, startPoint x: 1059, startPoint y: 443, endPoint x: 968, endPoint y: 621, distance: 199.9
click at [968, 621] on div "Fulfilled by Healthware Australia [PERSON_NAME] Default ( [EMAIL_ADDRESS][DOMAI…" at bounding box center [905, 521] width 1258 height 323
click at [1048, 438] on button at bounding box center [1049, 441] width 27 height 36
type input "5"
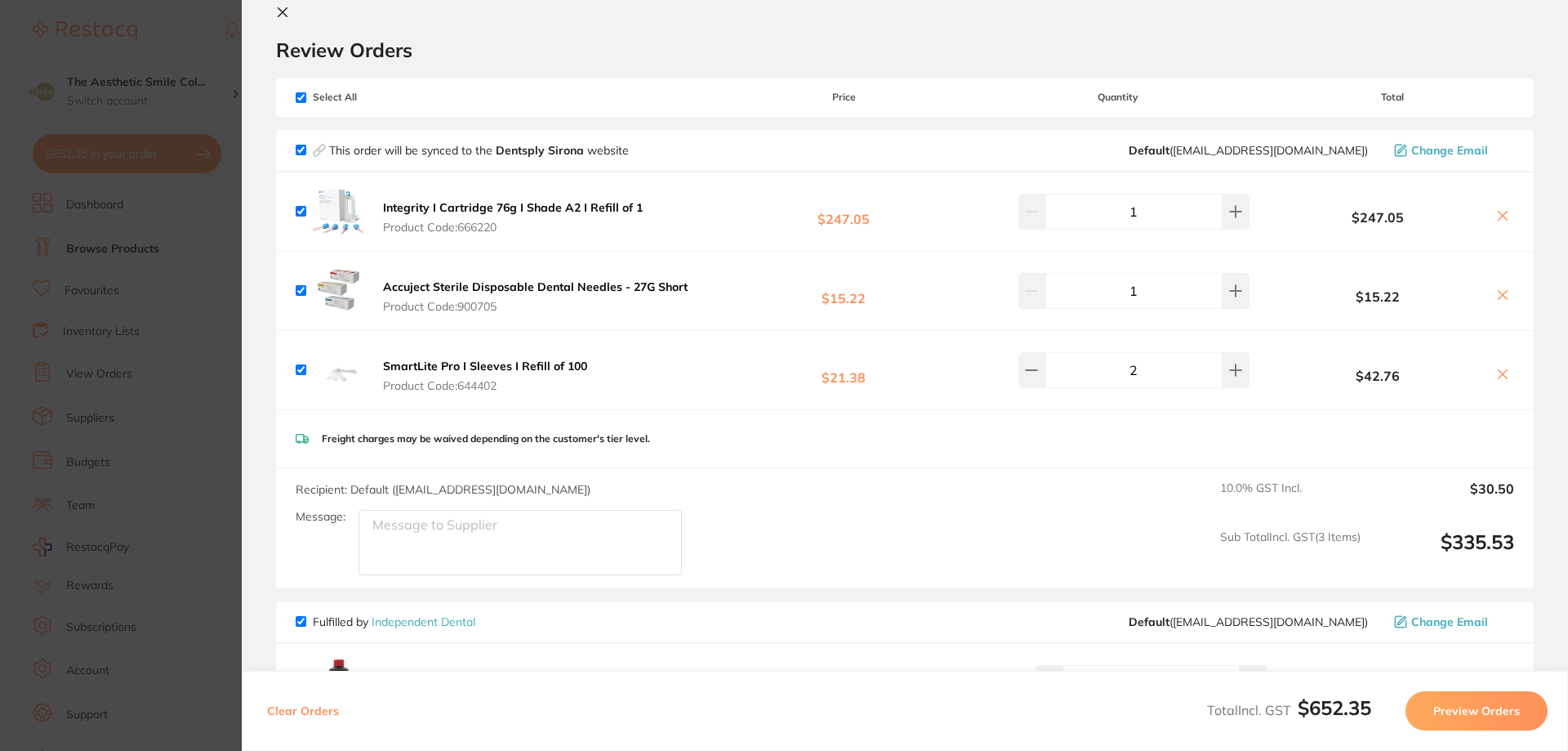
scroll to position [0, 0]
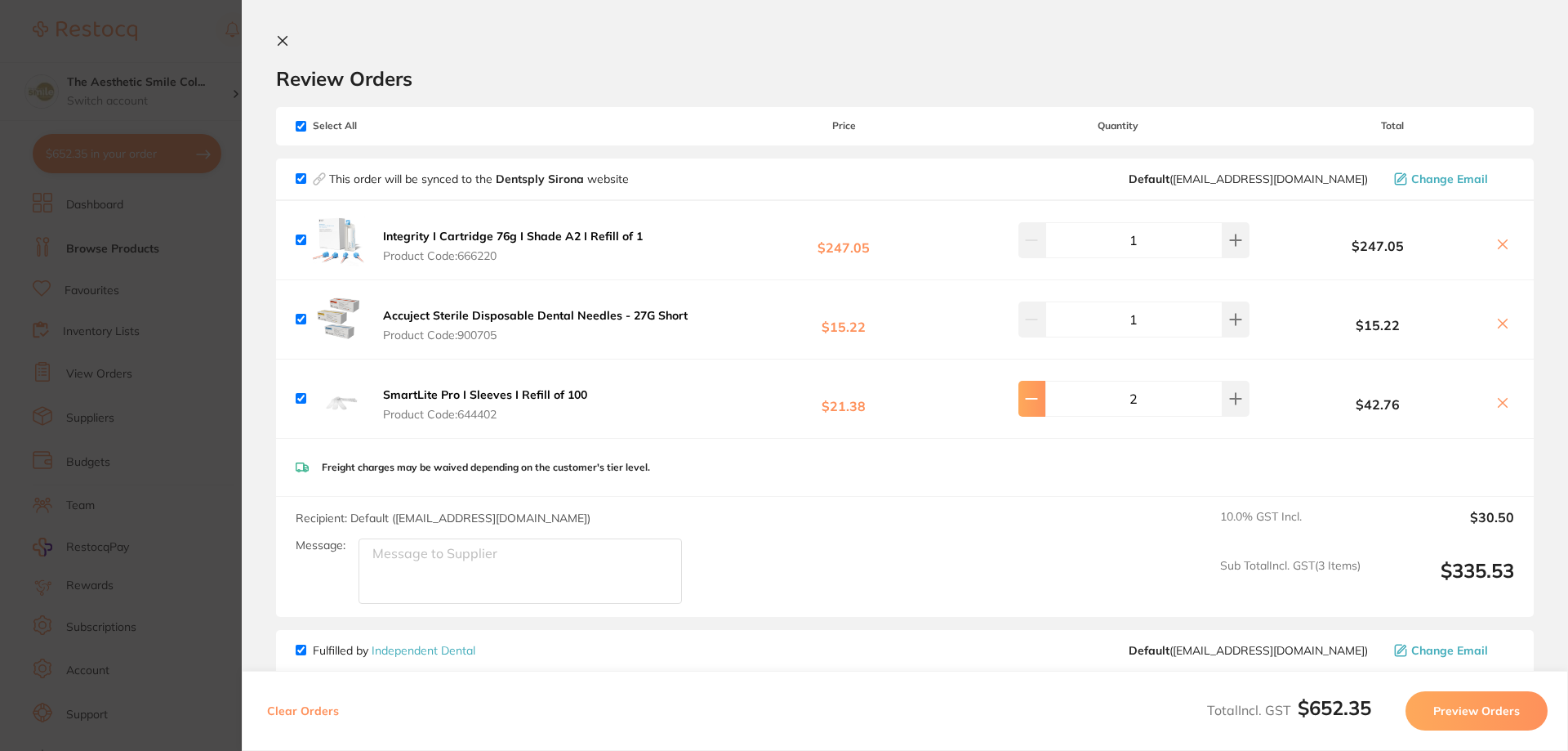
click at [1045, 405] on button at bounding box center [1032, 399] width 27 height 36
type input "1"
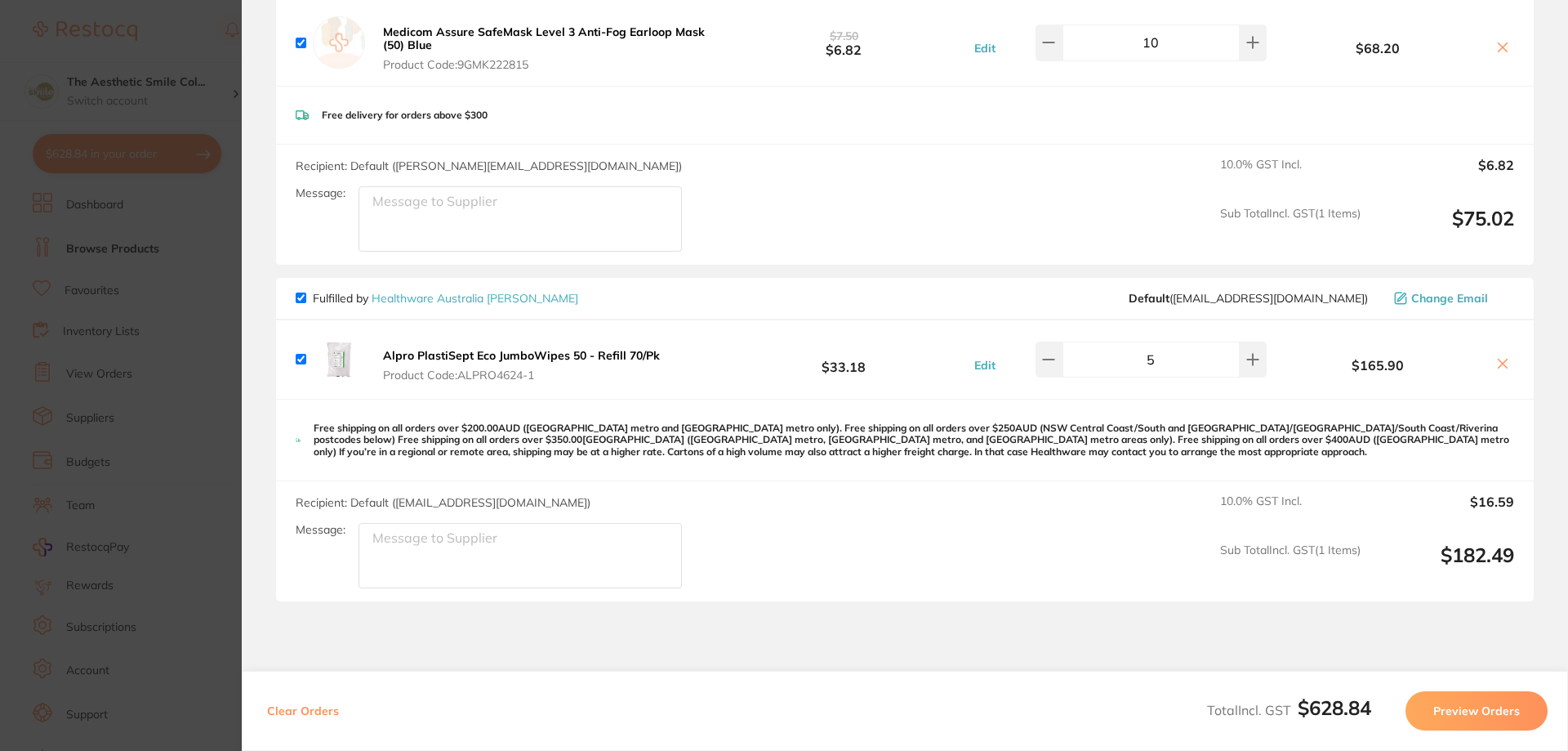
scroll to position [1254, 0]
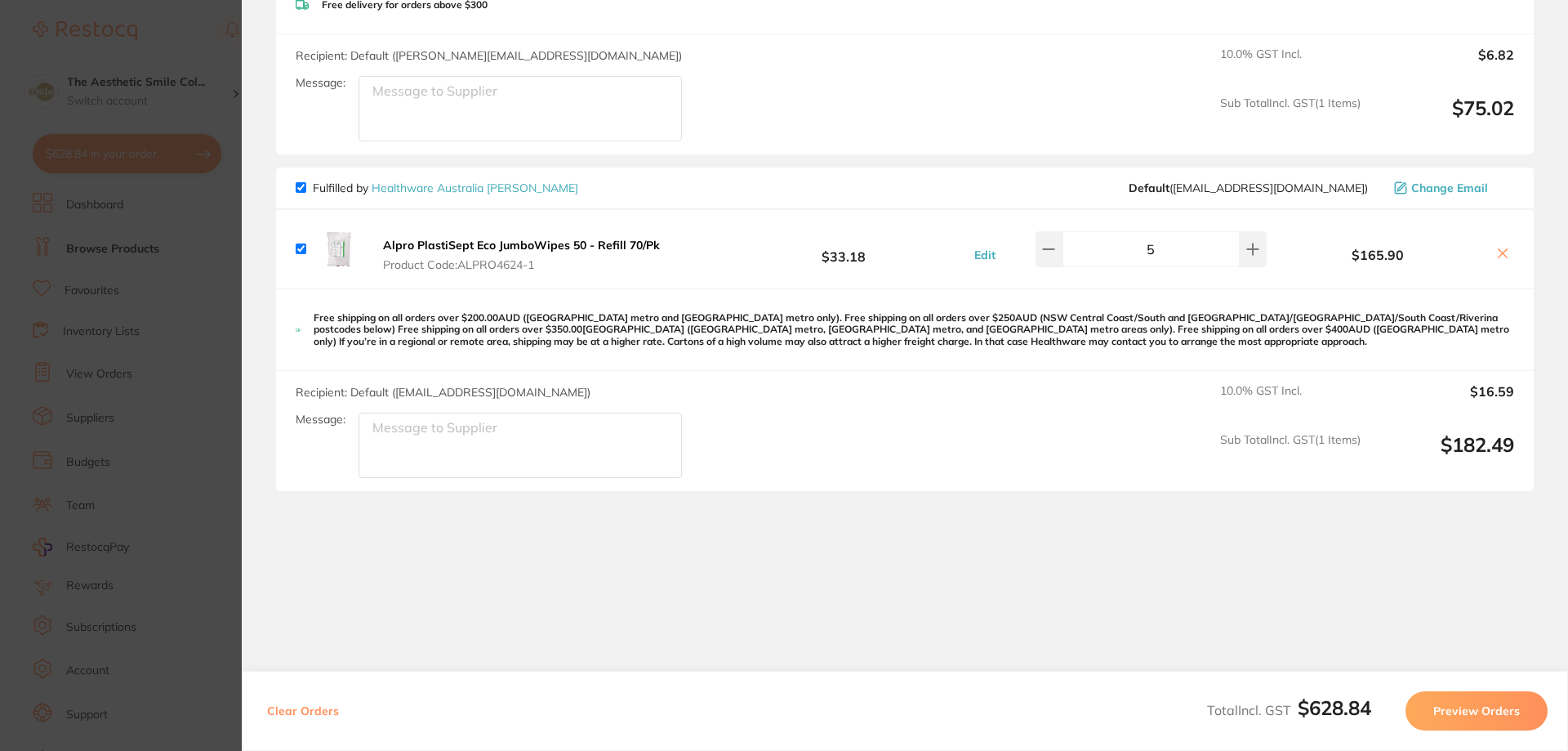
click at [1493, 719] on button "Preview Orders" at bounding box center [1477, 711] width 142 height 39
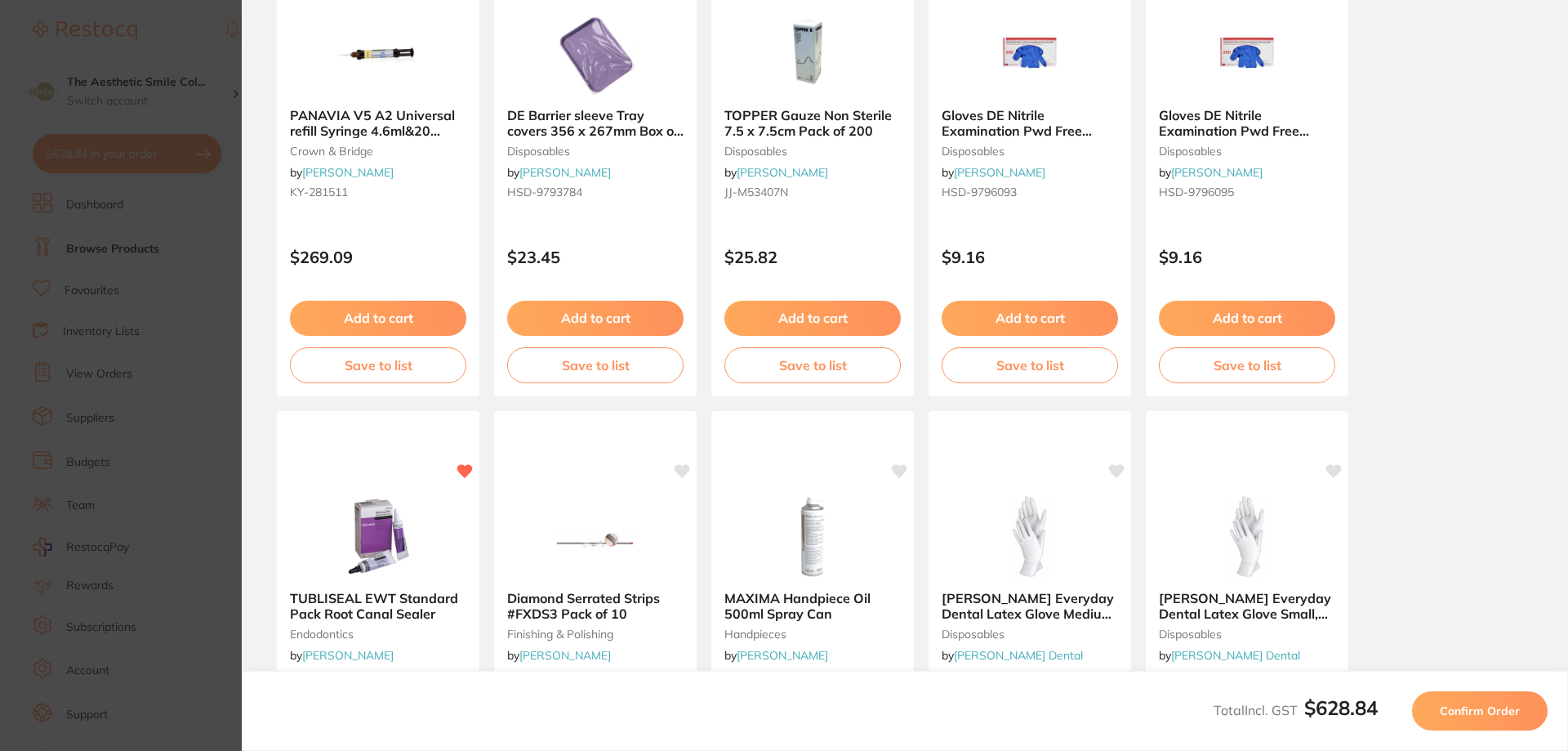
scroll to position [0, 0]
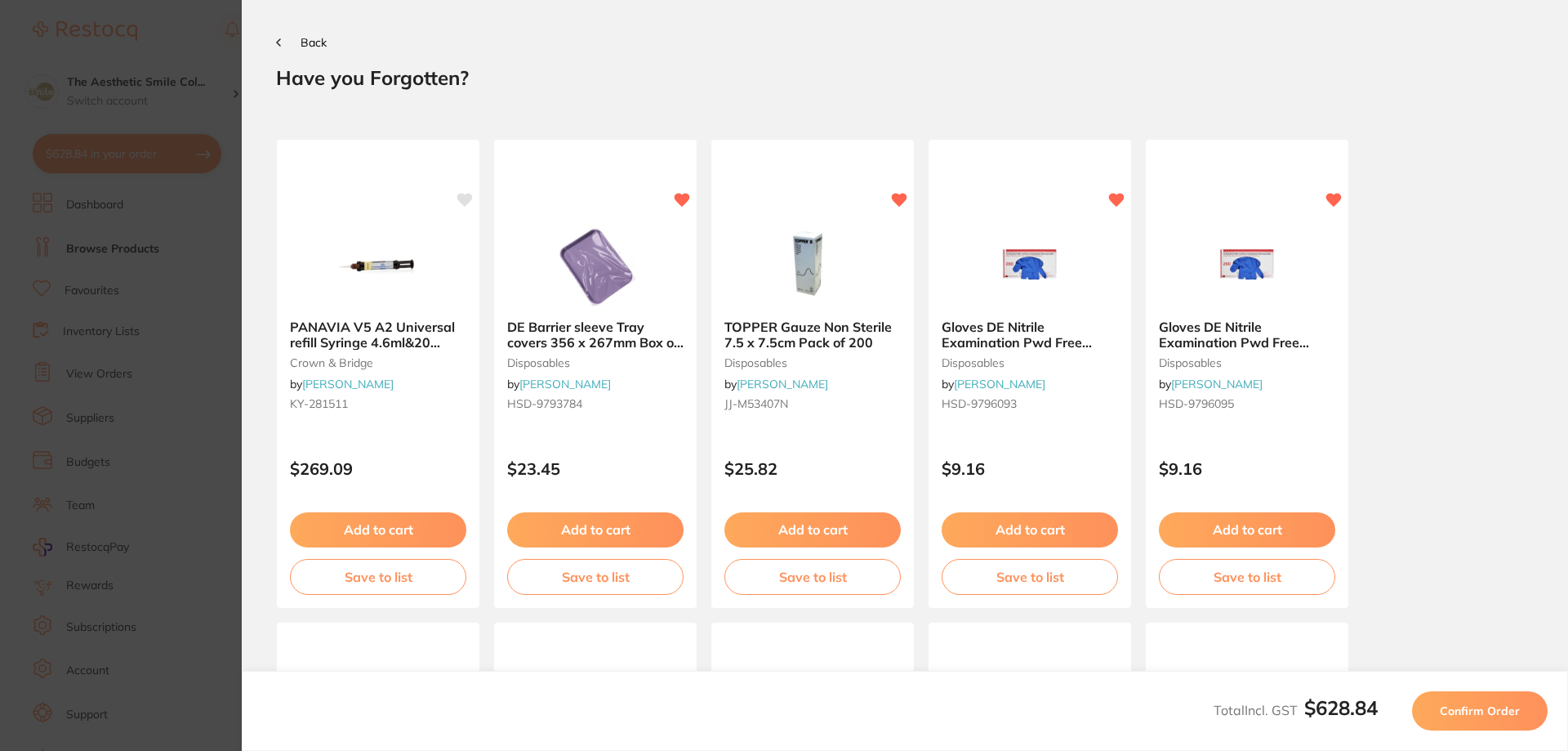
click at [1471, 715] on span "Confirm Order" at bounding box center [1480, 711] width 80 height 15
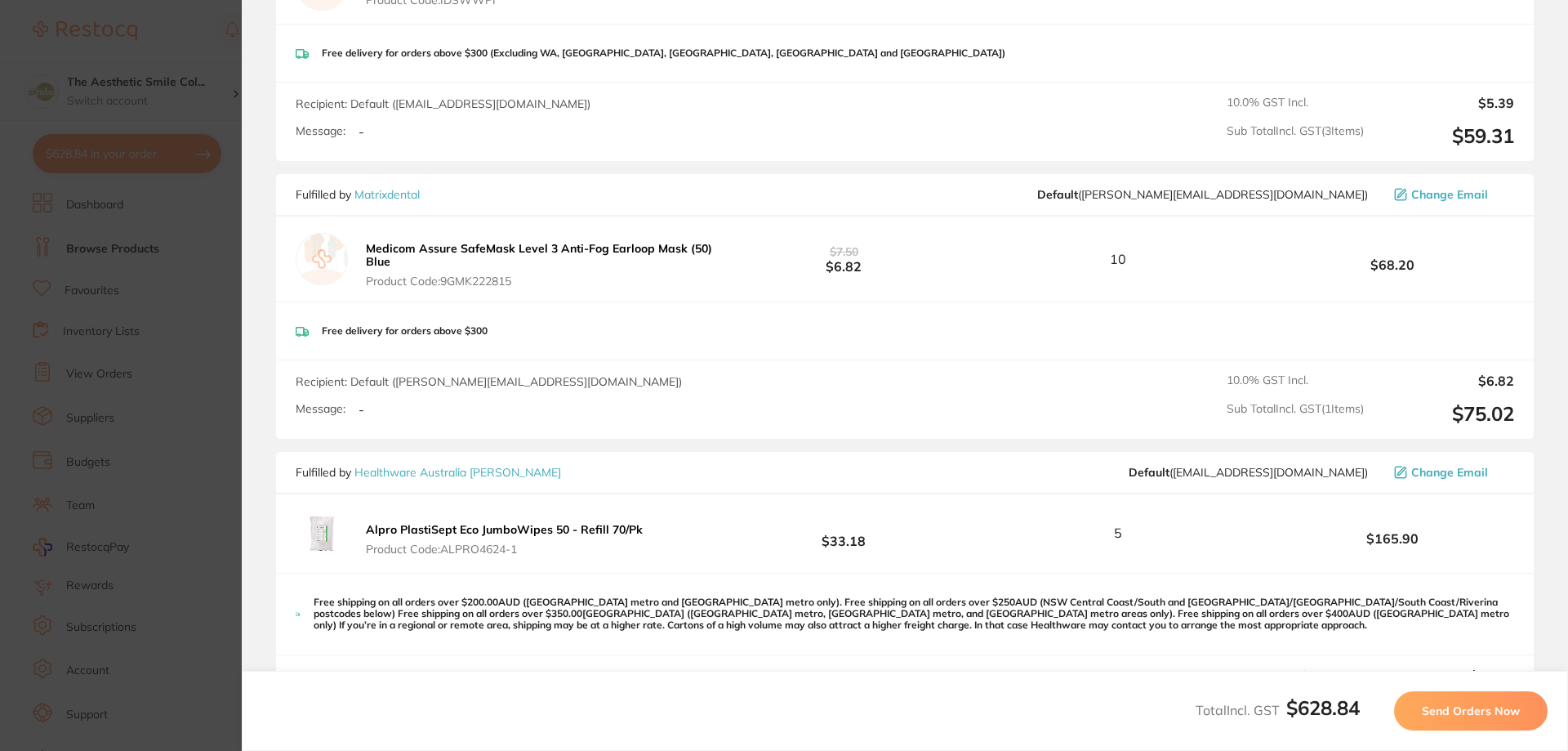
scroll to position [1222, 0]
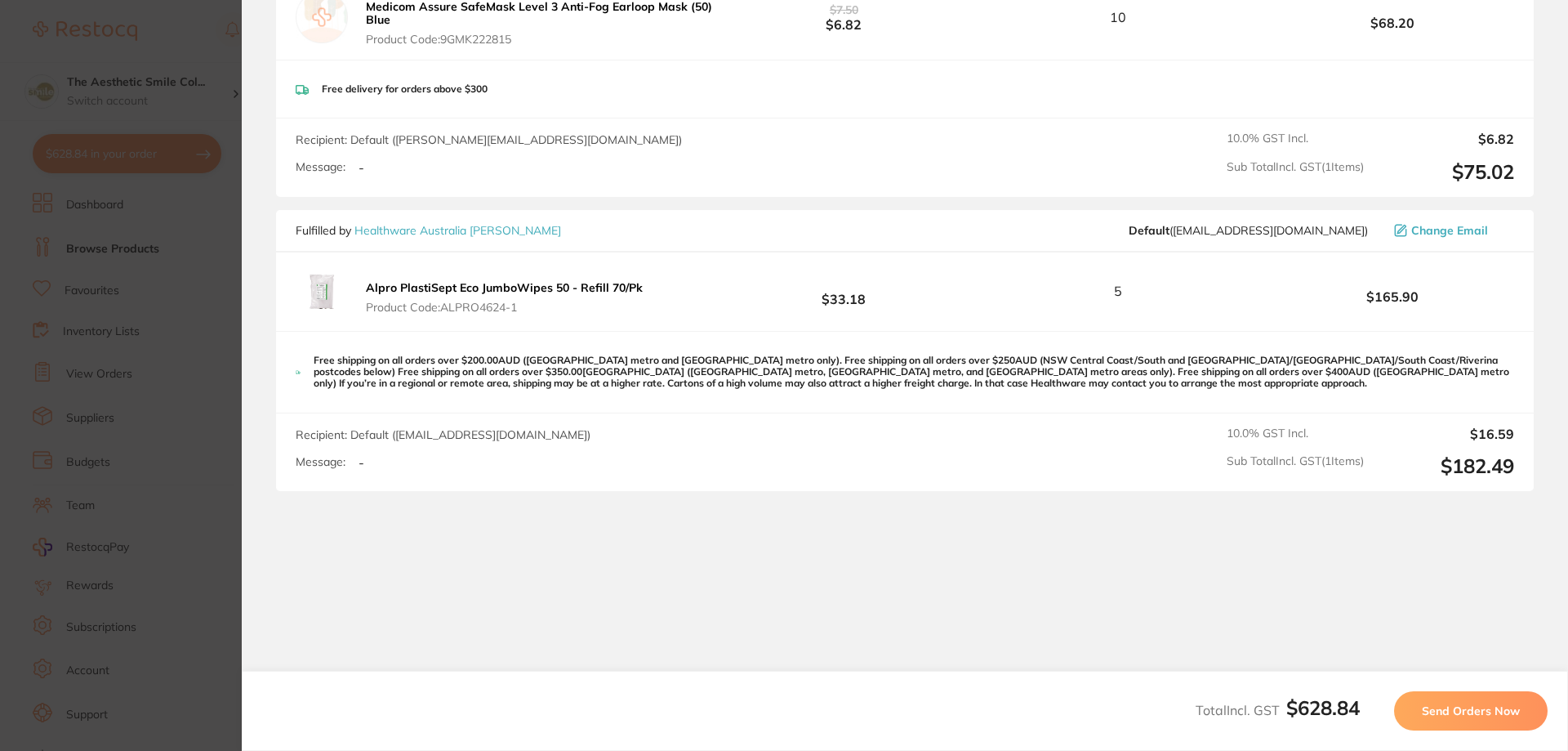
click at [1490, 711] on span "Send Orders Now" at bounding box center [1472, 711] width 98 height 15
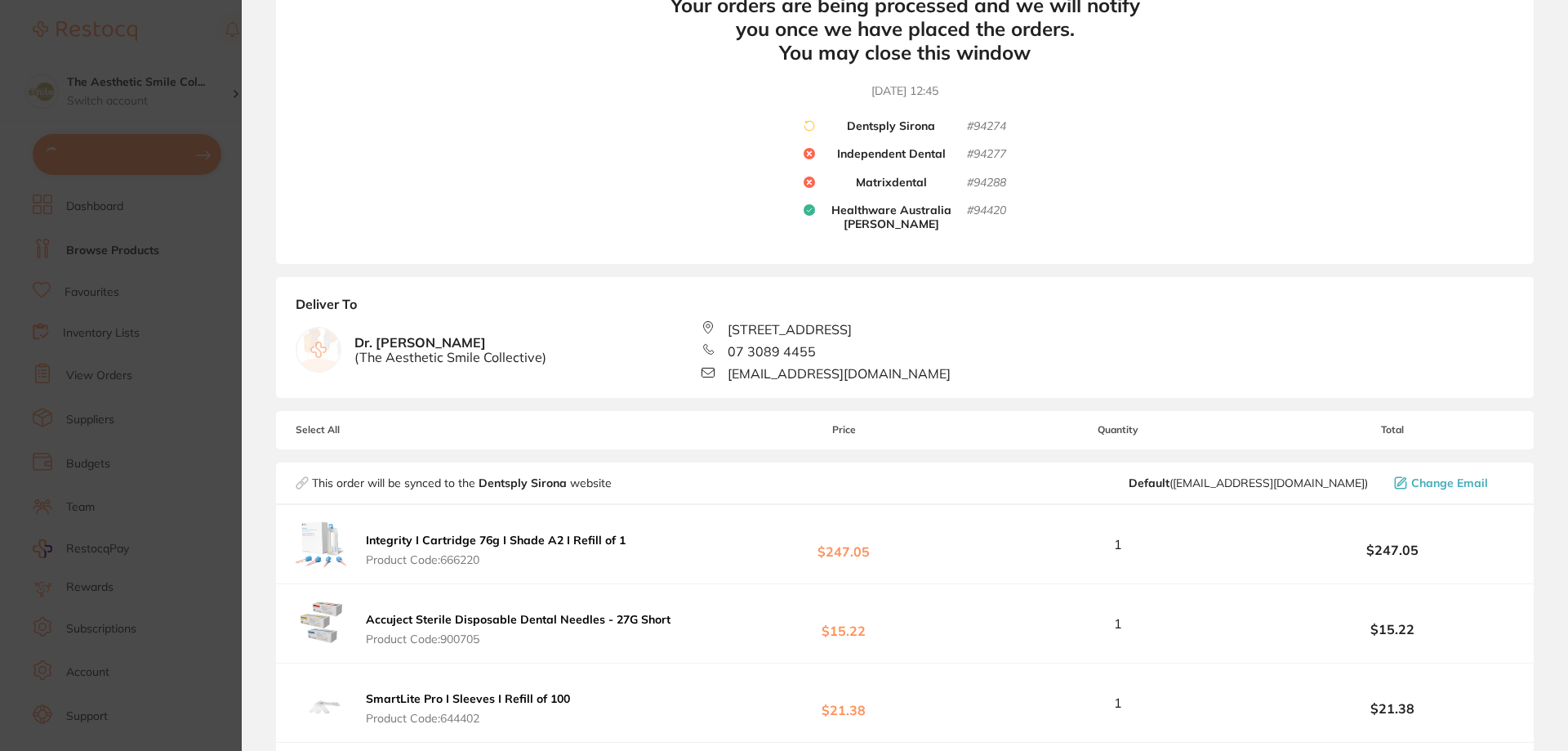
scroll to position [0, 0]
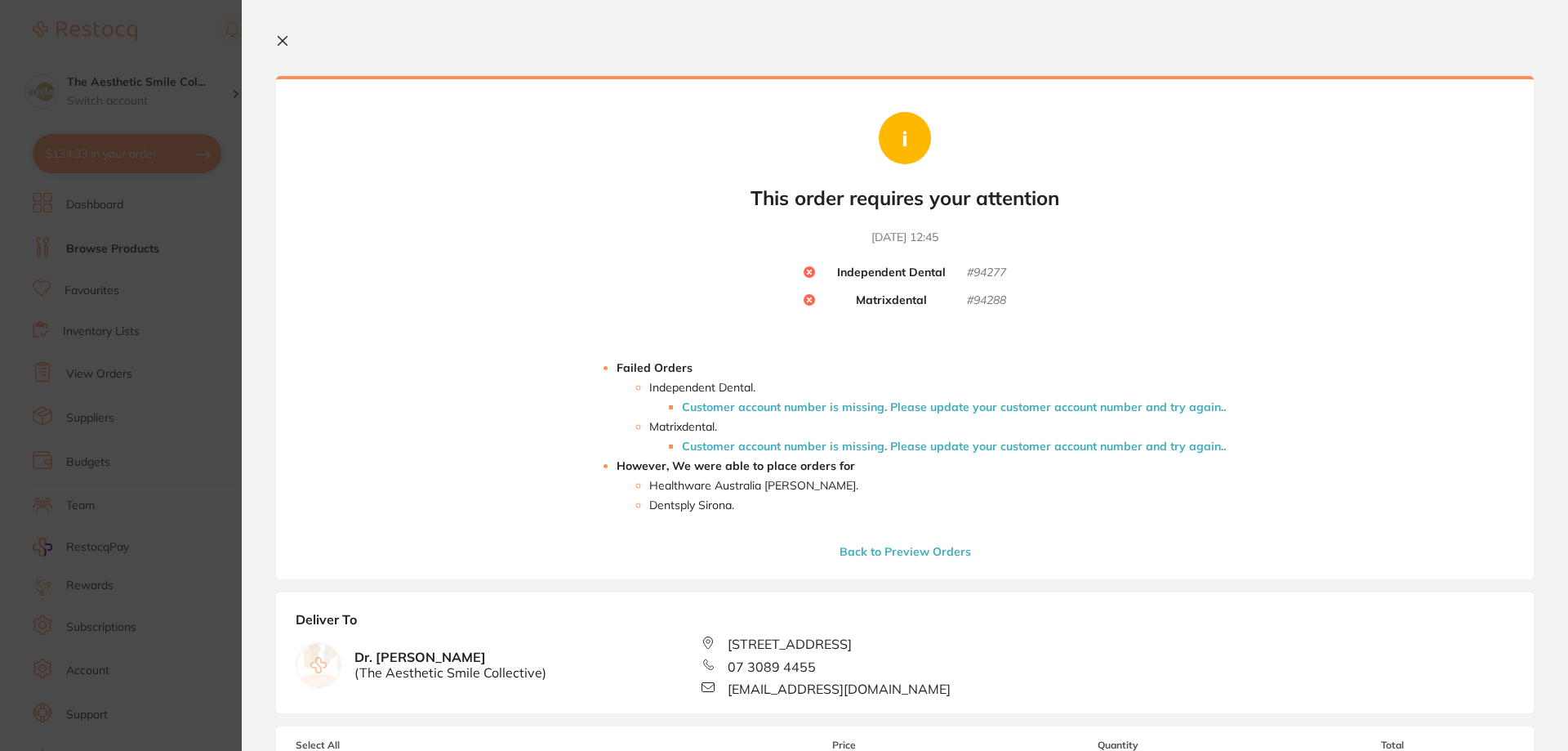
click at [694, 404] on li "Customer account number is missing. Please update your customer account number …" at bounding box center [954, 407] width 544 height 13
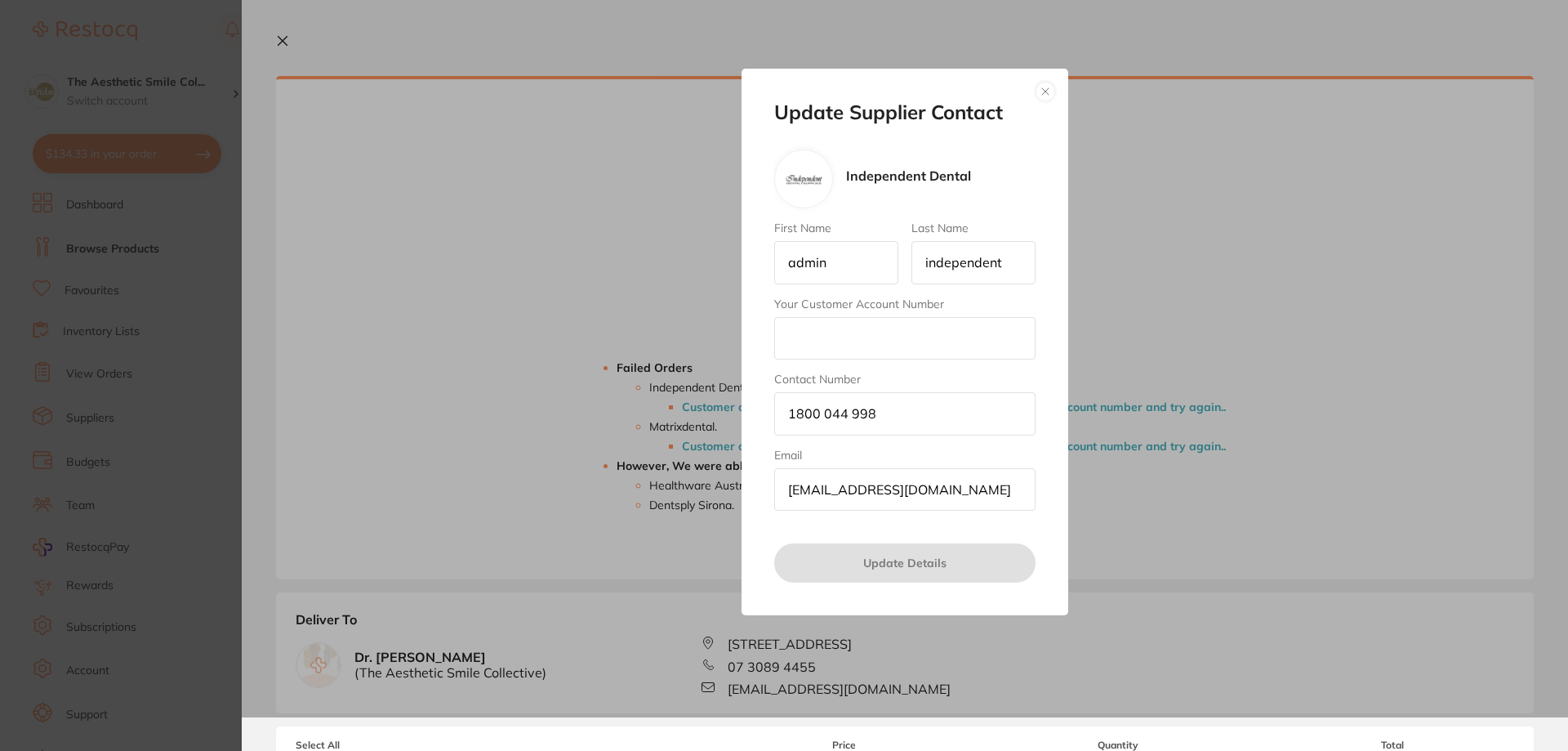
click at [816, 343] on input "Your Customer Account Number" at bounding box center [905, 338] width 261 height 42
type input "ALLECL"
click at [902, 566] on button "Update Details" at bounding box center [905, 563] width 261 height 39
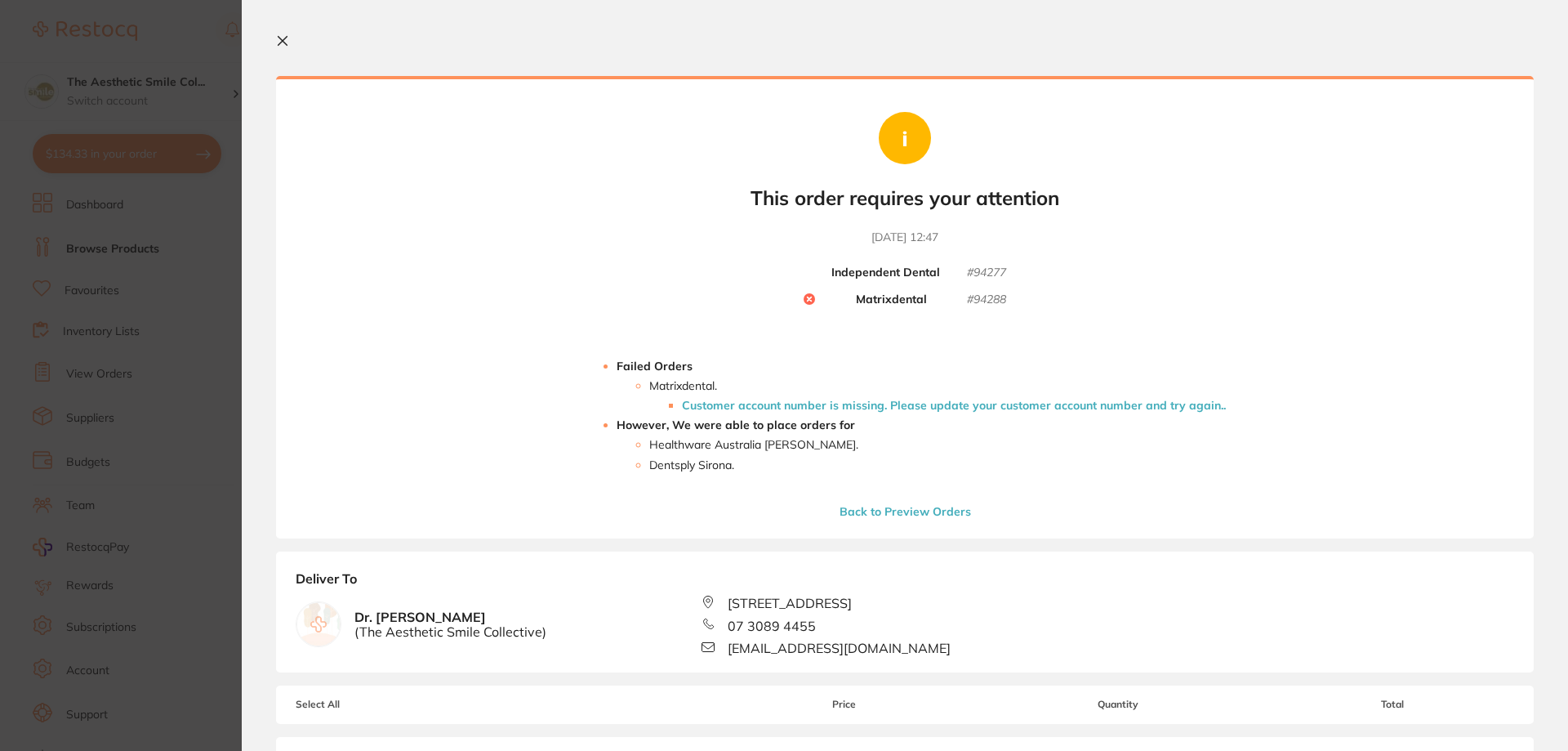
click at [717, 406] on li "Customer account number is missing. Please update your customer account number …" at bounding box center [954, 405] width 544 height 13
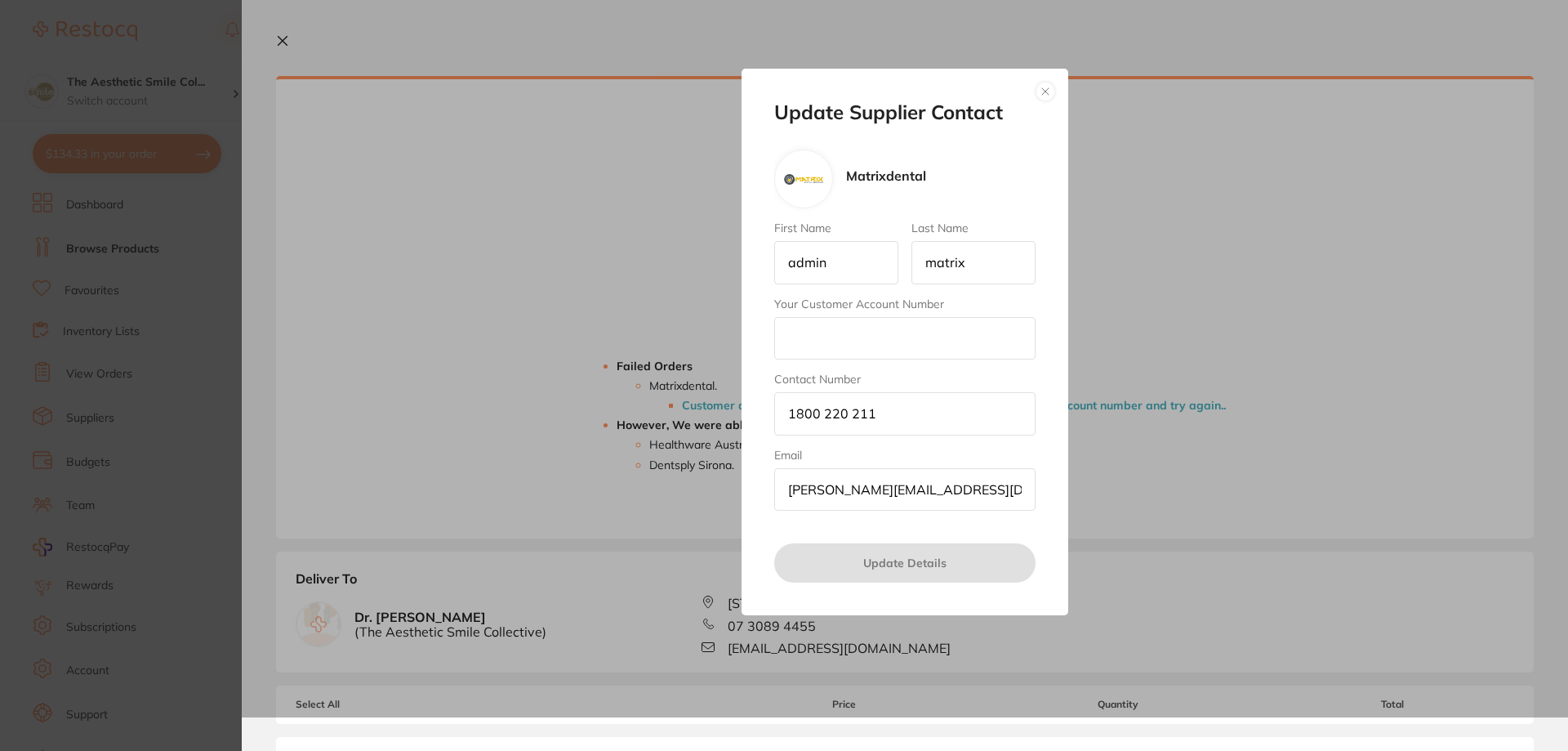
click at [1049, 92] on button "button" at bounding box center [1045, 91] width 19 height 19
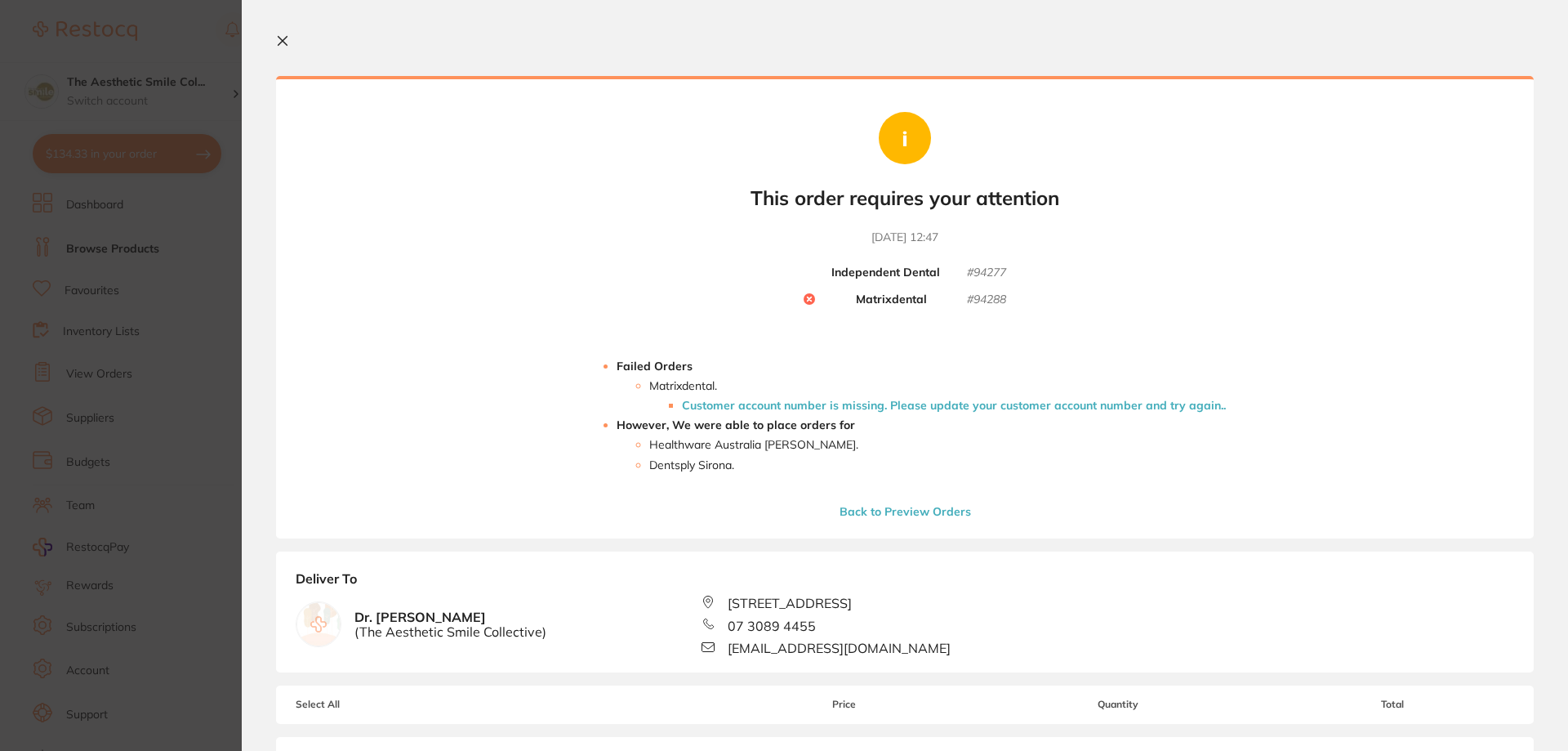
click at [703, 407] on li "Customer account number is missing. Please update your customer account number …" at bounding box center [954, 405] width 544 height 13
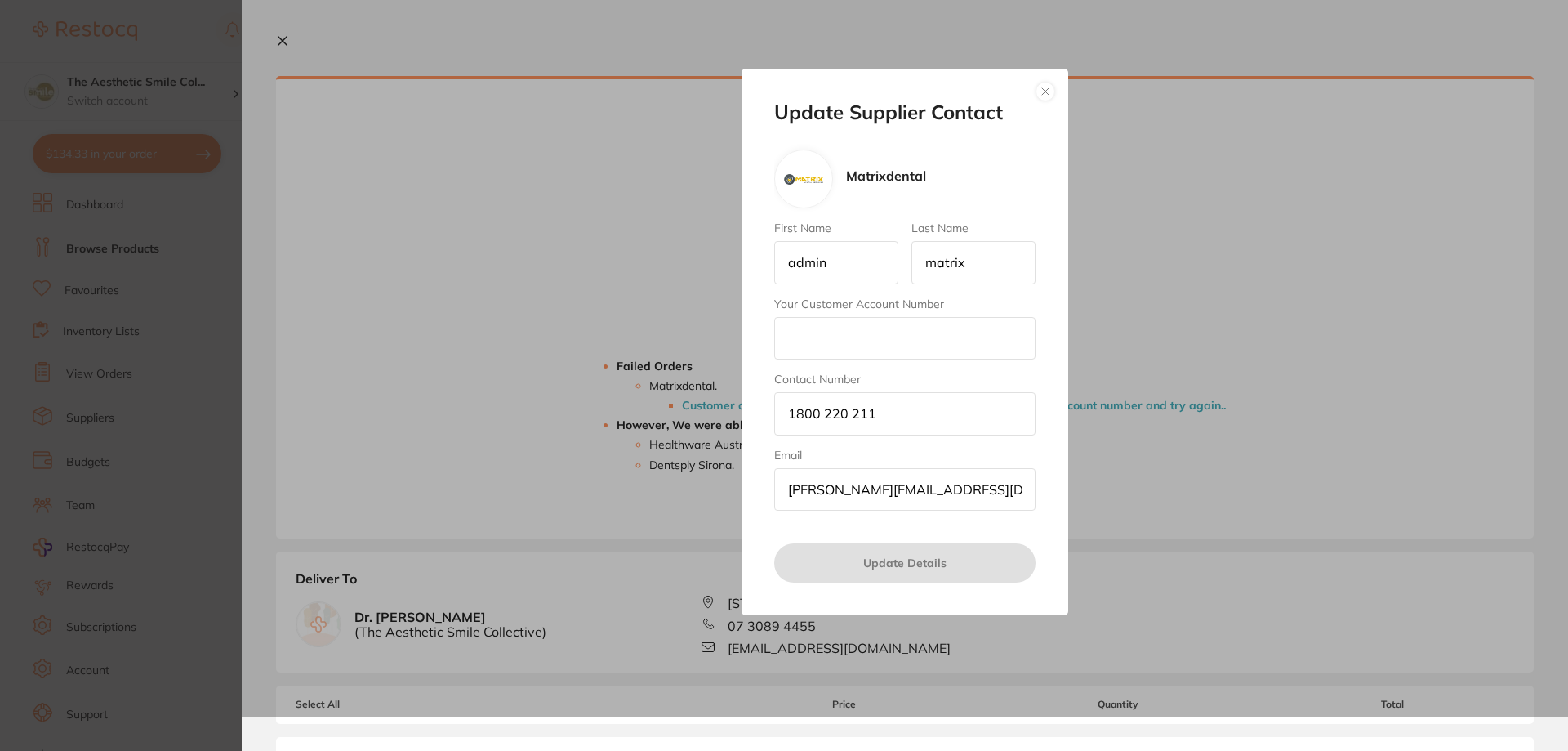
click at [864, 337] on input "Your Customer Account Number" at bounding box center [905, 338] width 261 height 42
type input "4ASC01"
click at [921, 568] on button "Update Details" at bounding box center [905, 563] width 261 height 39
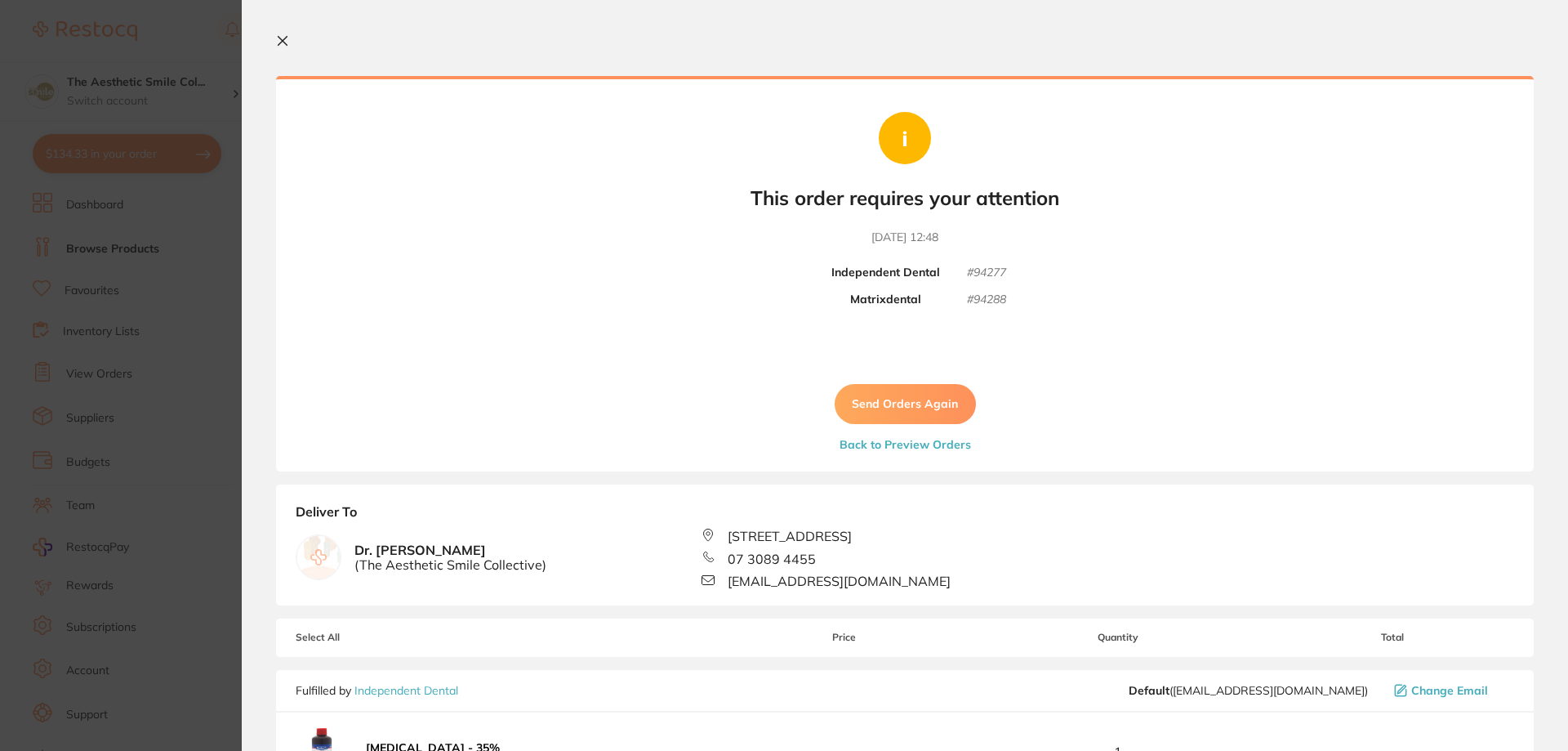
click at [919, 401] on button "Send Orders Again" at bounding box center [905, 403] width 141 height 39
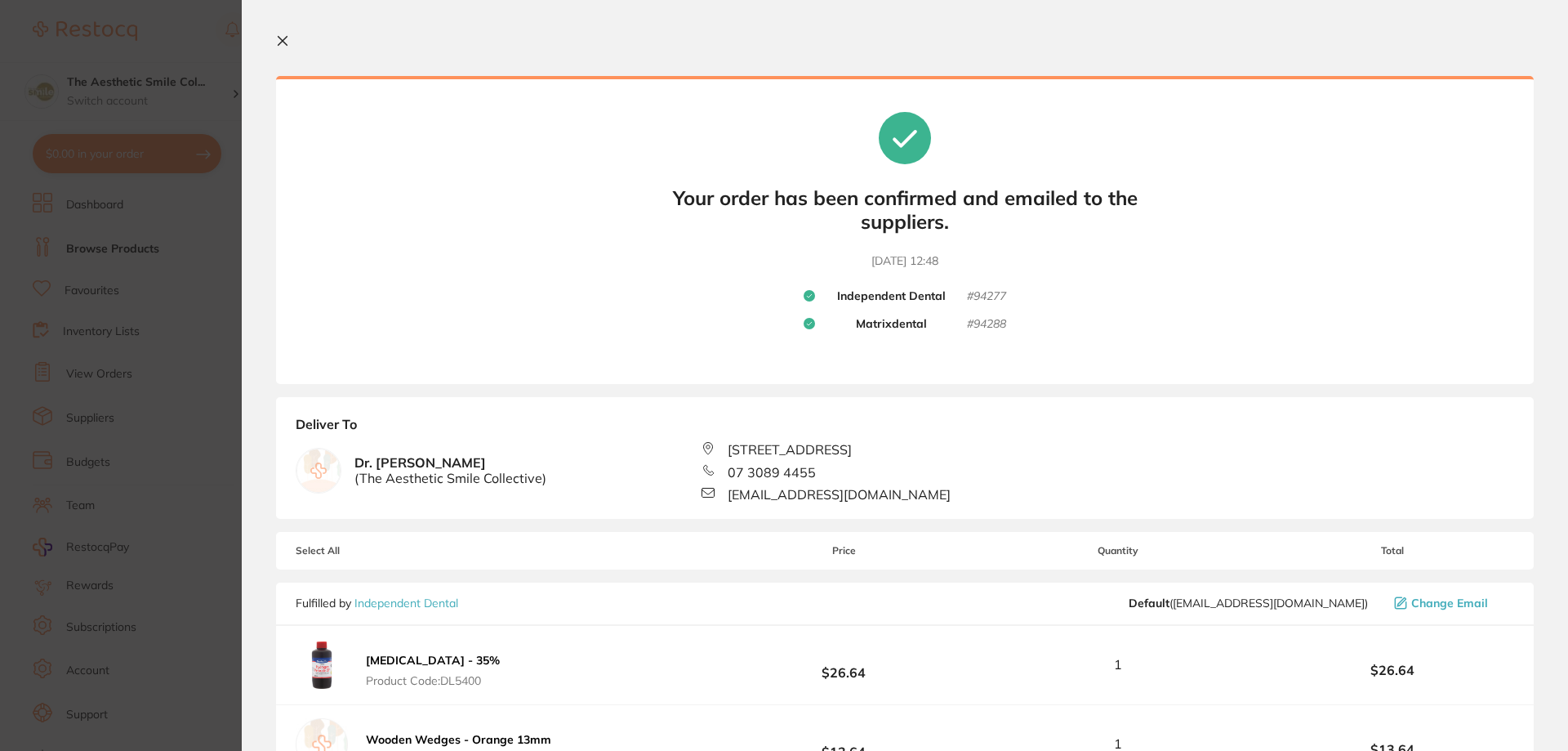
click at [285, 36] on icon at bounding box center [282, 40] width 13 height 13
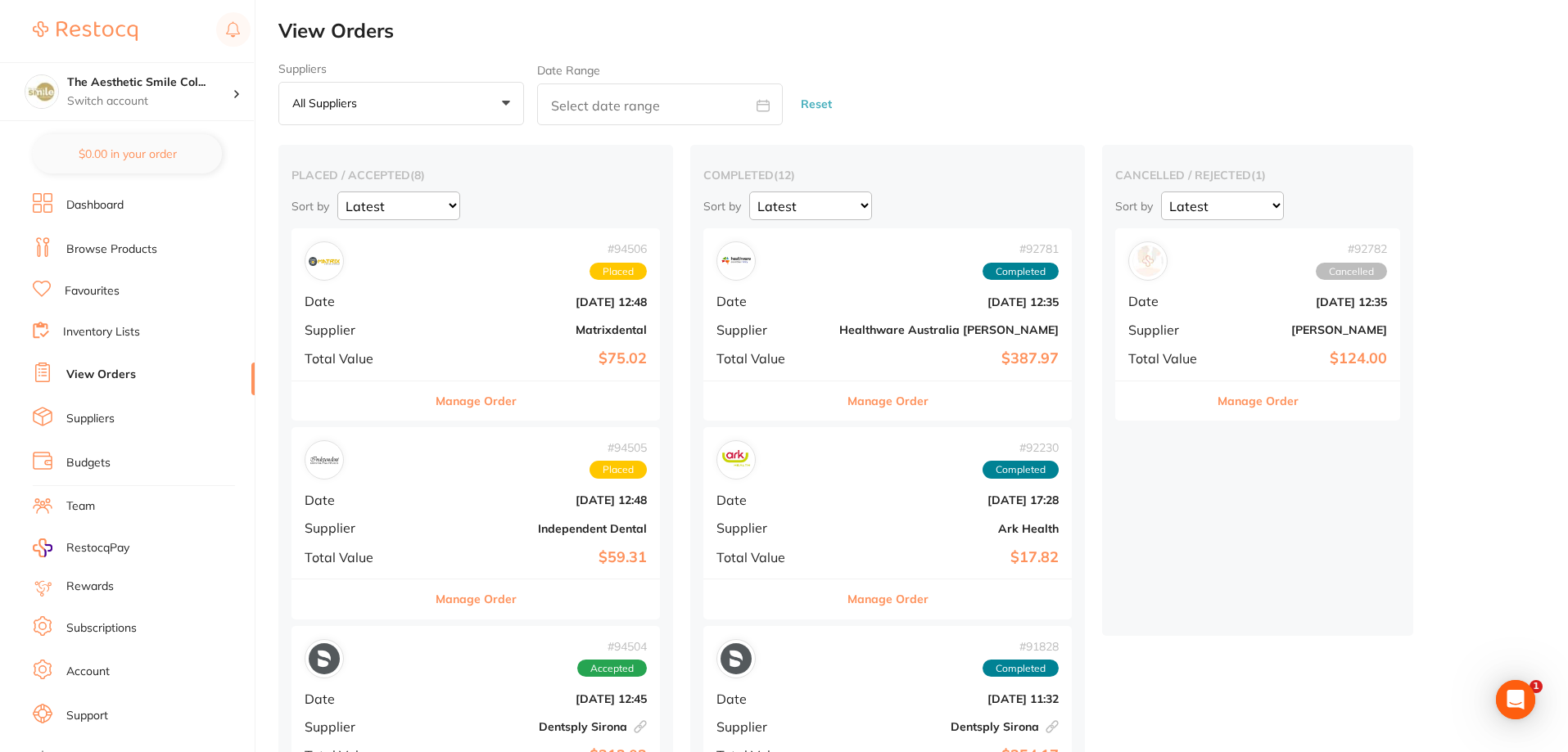
click at [762, 106] on icon at bounding box center [763, 105] width 13 height 13
select select "8"
select select "2025"
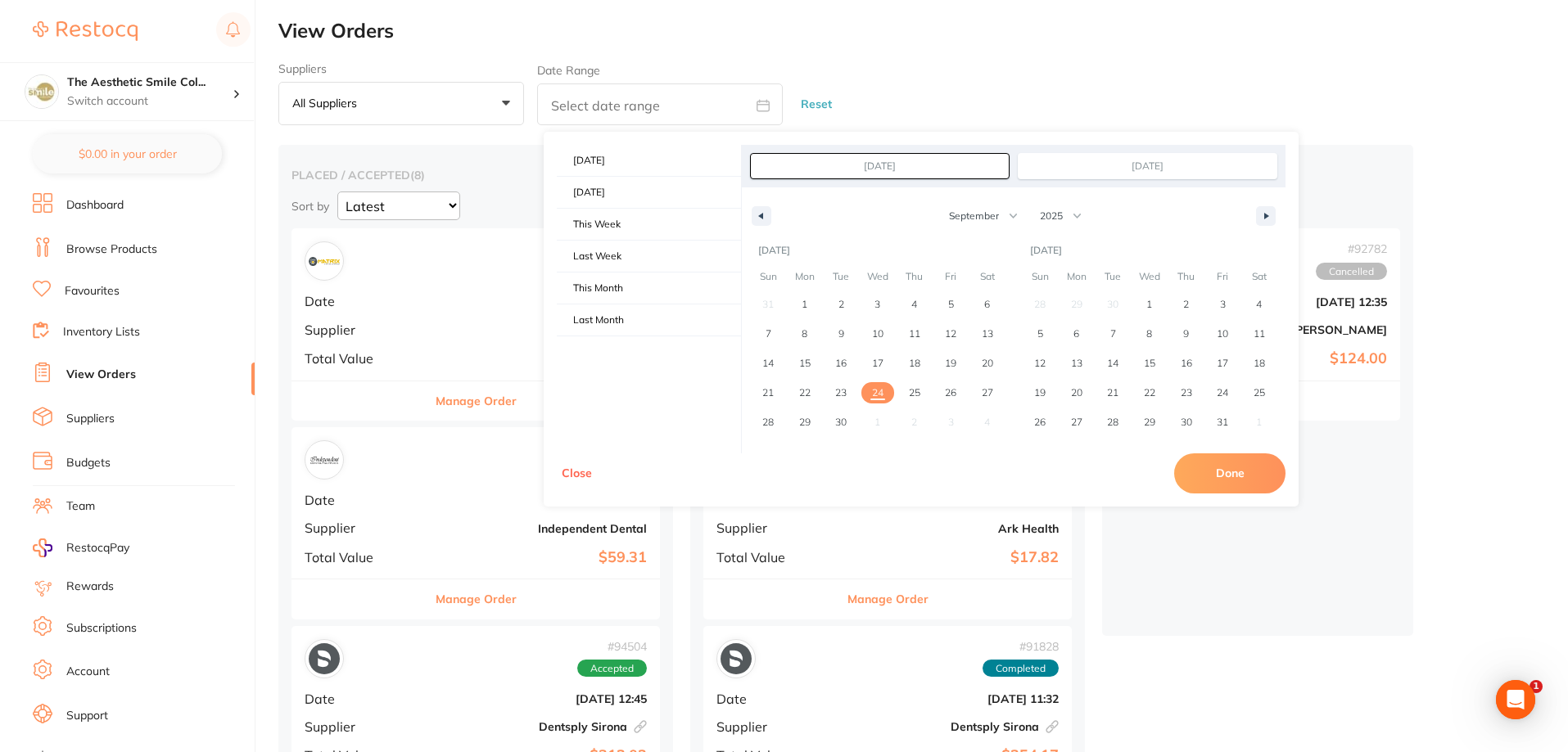
click at [881, 390] on span "24" at bounding box center [877, 393] width 11 height 30
click at [1239, 466] on button "Done" at bounding box center [1229, 473] width 111 height 39
type input "[DATE] to [DATE]"
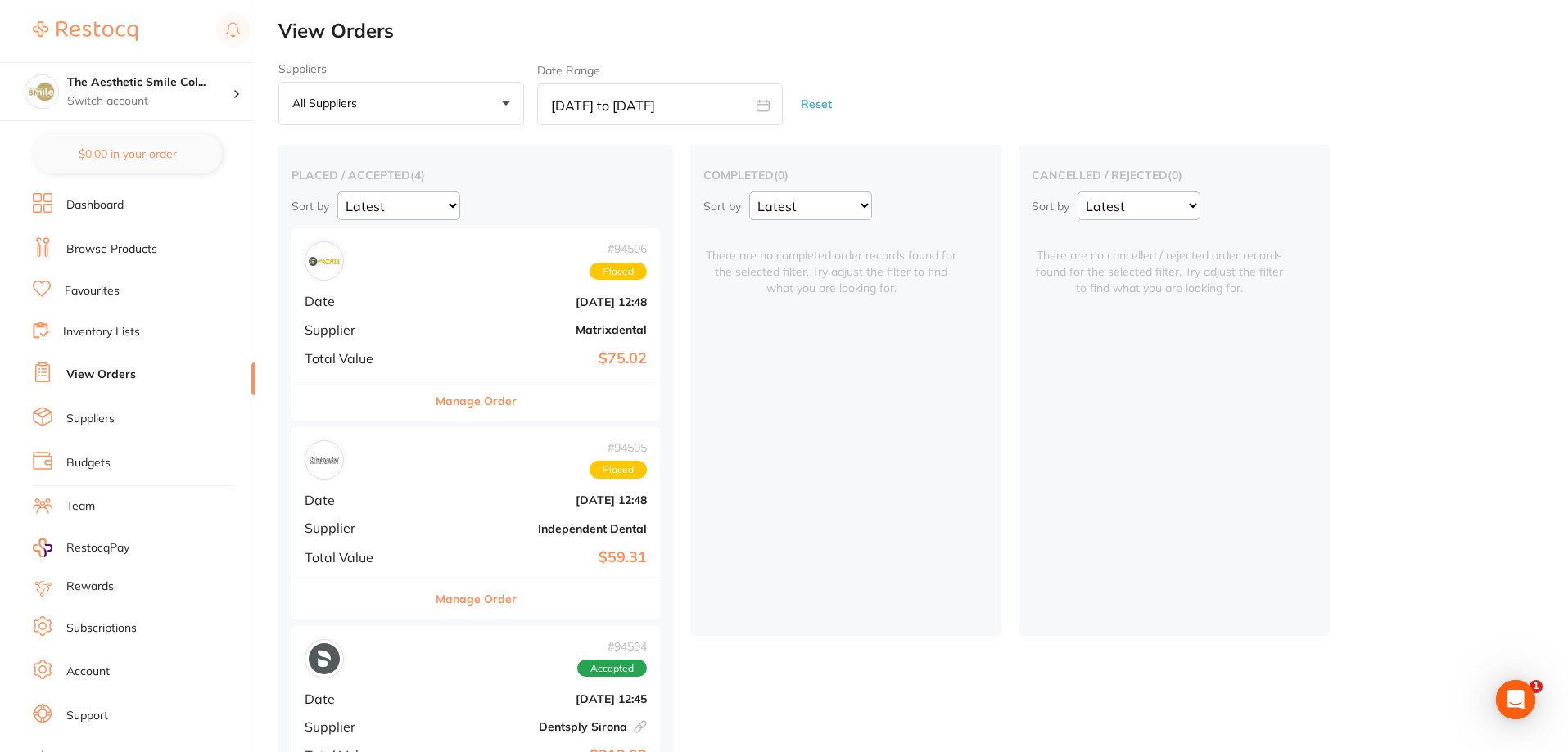
scroll to position [288, 0]
